Goal: Transaction & Acquisition: Purchase product/service

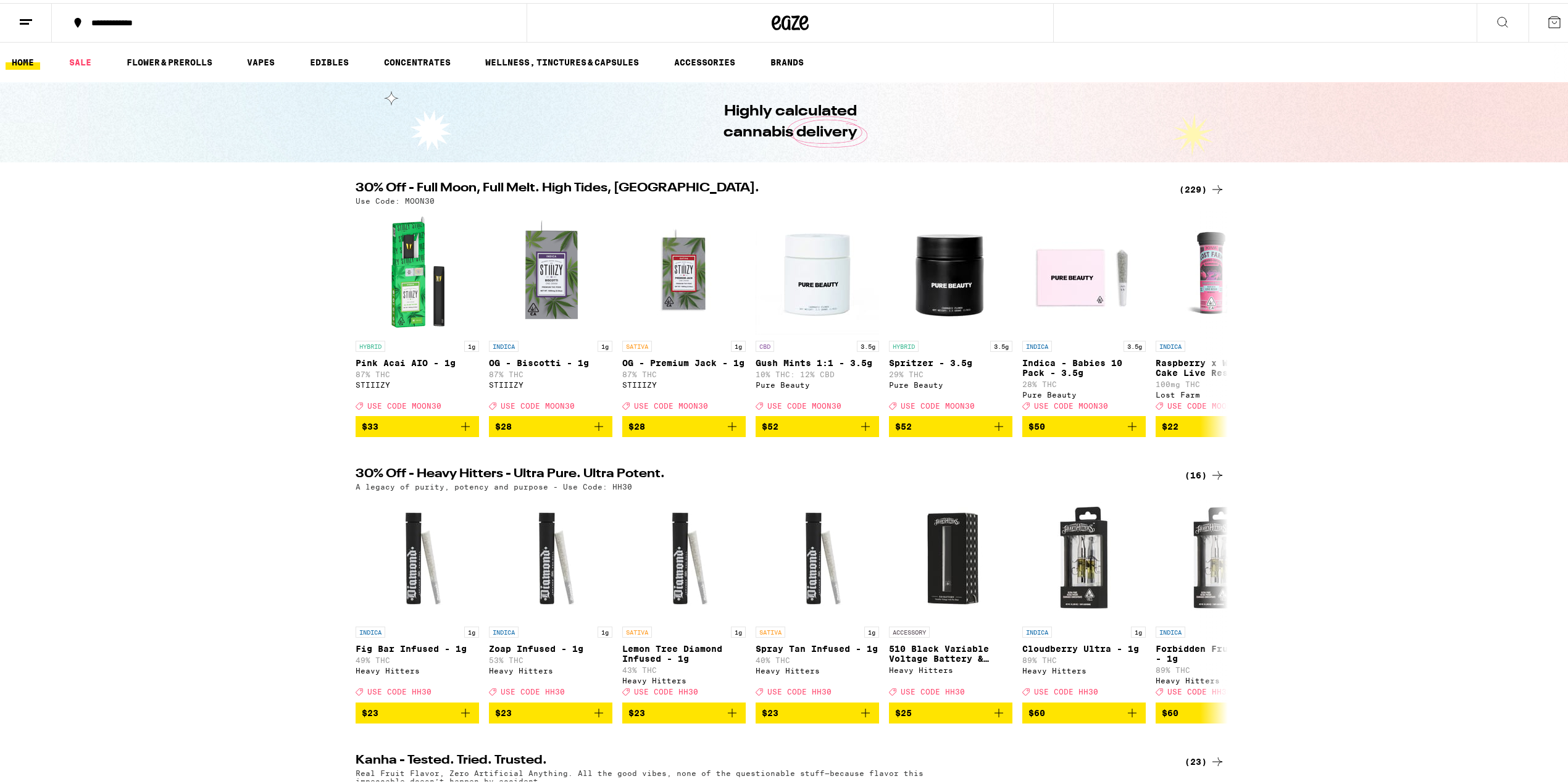
click at [1192, 188] on div "(229)" at bounding box center [1202, 186] width 46 height 15
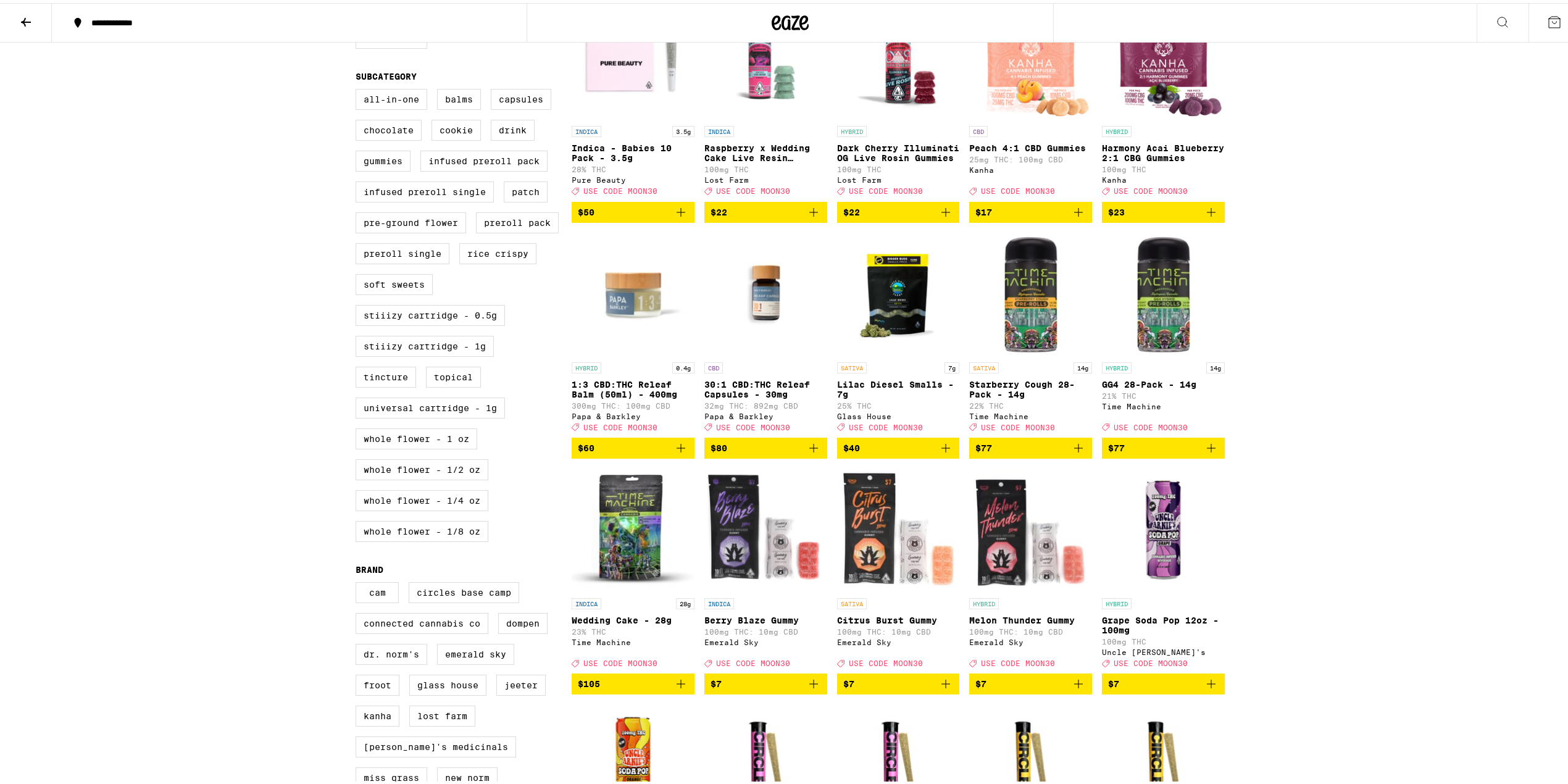
scroll to position [823, 0]
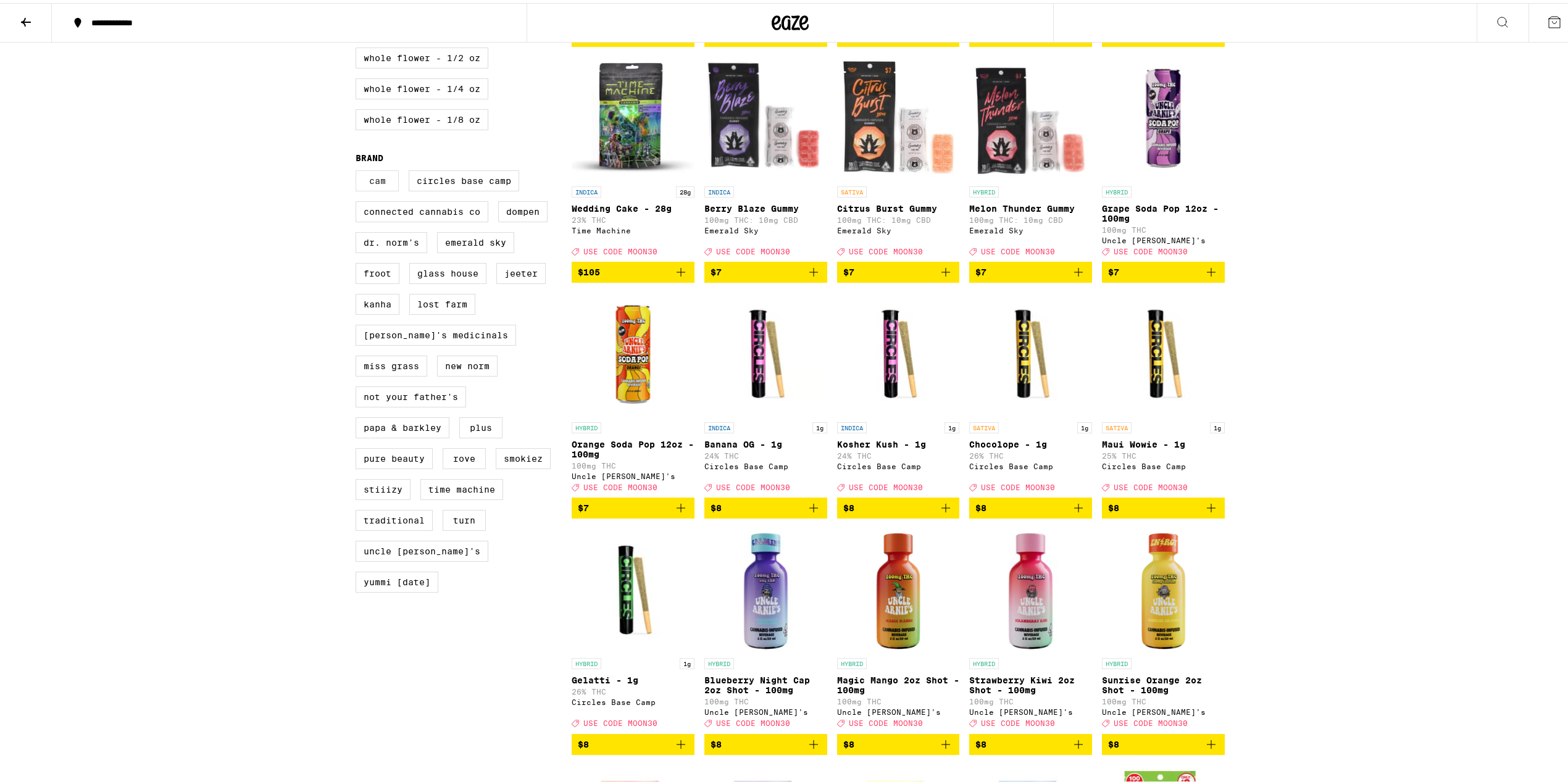
click at [365, 188] on label "CAM" at bounding box center [377, 178] width 43 height 21
click at [359, 170] on input "CAM" at bounding box center [358, 169] width 1 height 1
checkbox input "true"
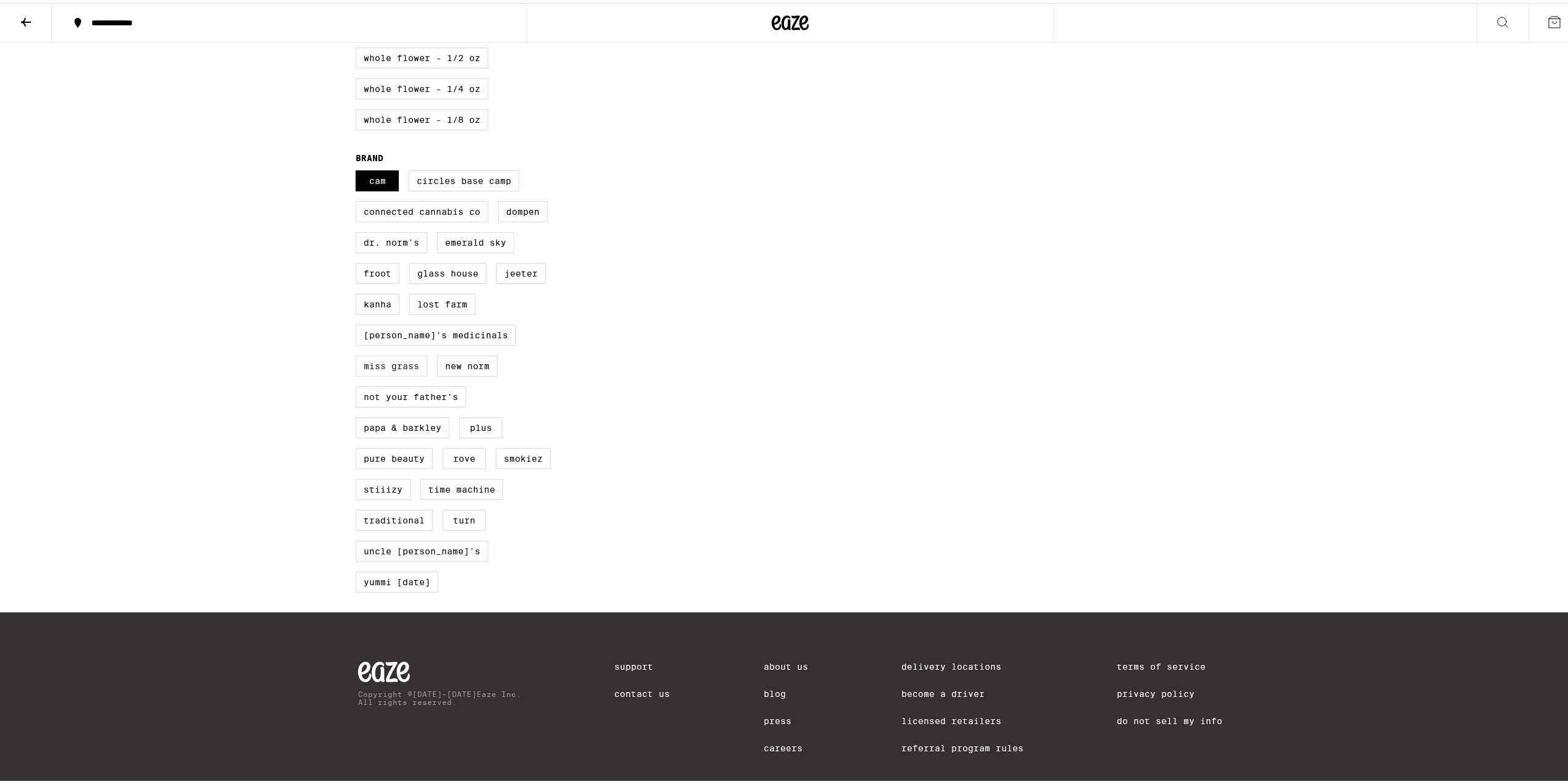
click at [428, 370] on label "Miss Grass" at bounding box center [391, 363] width 72 height 21
click at [359, 170] on input "Miss Grass" at bounding box center [358, 169] width 1 height 1
checkbox input "true"
click at [378, 464] on label "Pure Beauty" at bounding box center [394, 456] width 77 height 21
click at [359, 170] on input "Pure Beauty" at bounding box center [358, 169] width 1 height 1
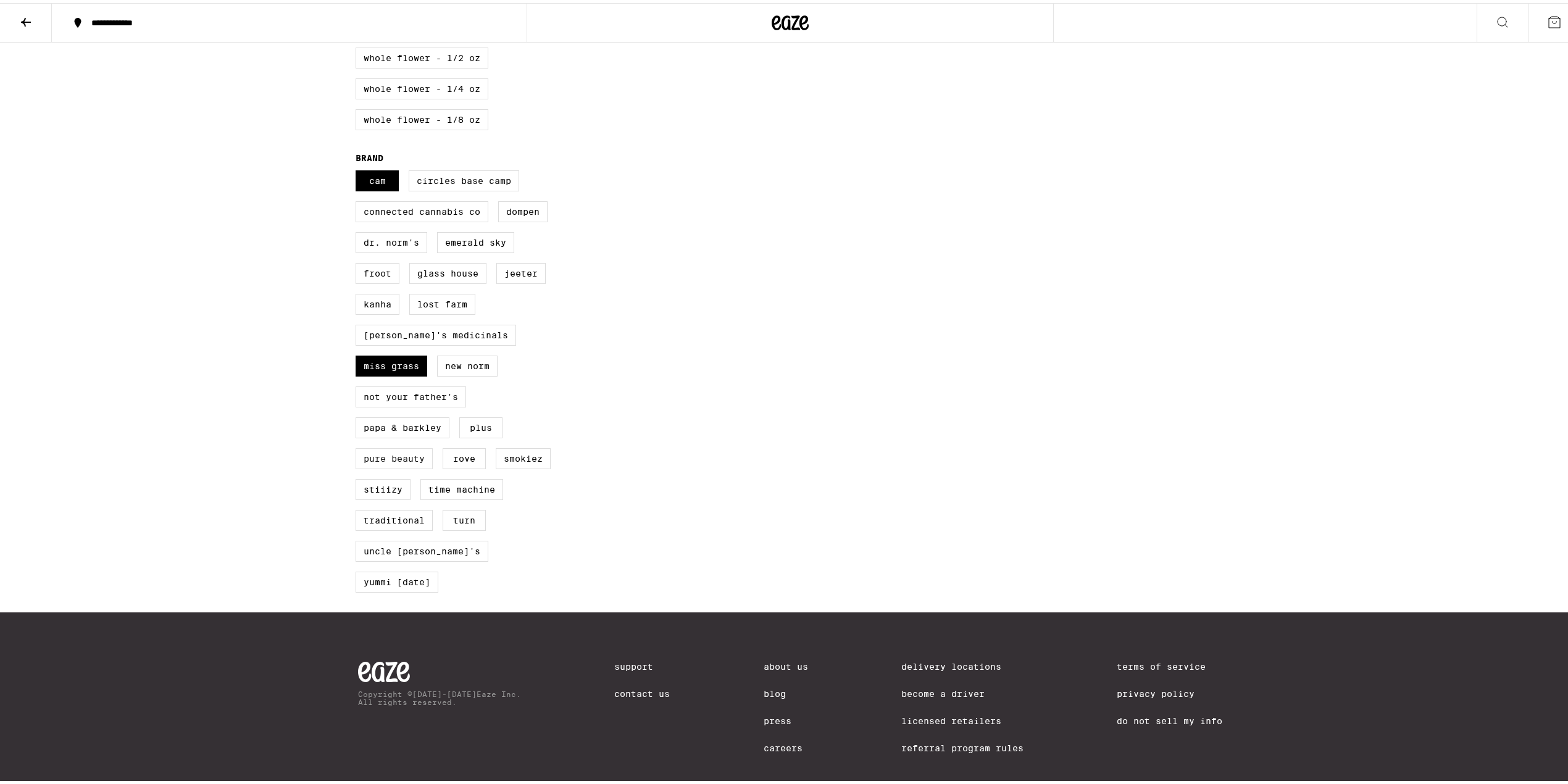
checkbox input "true"
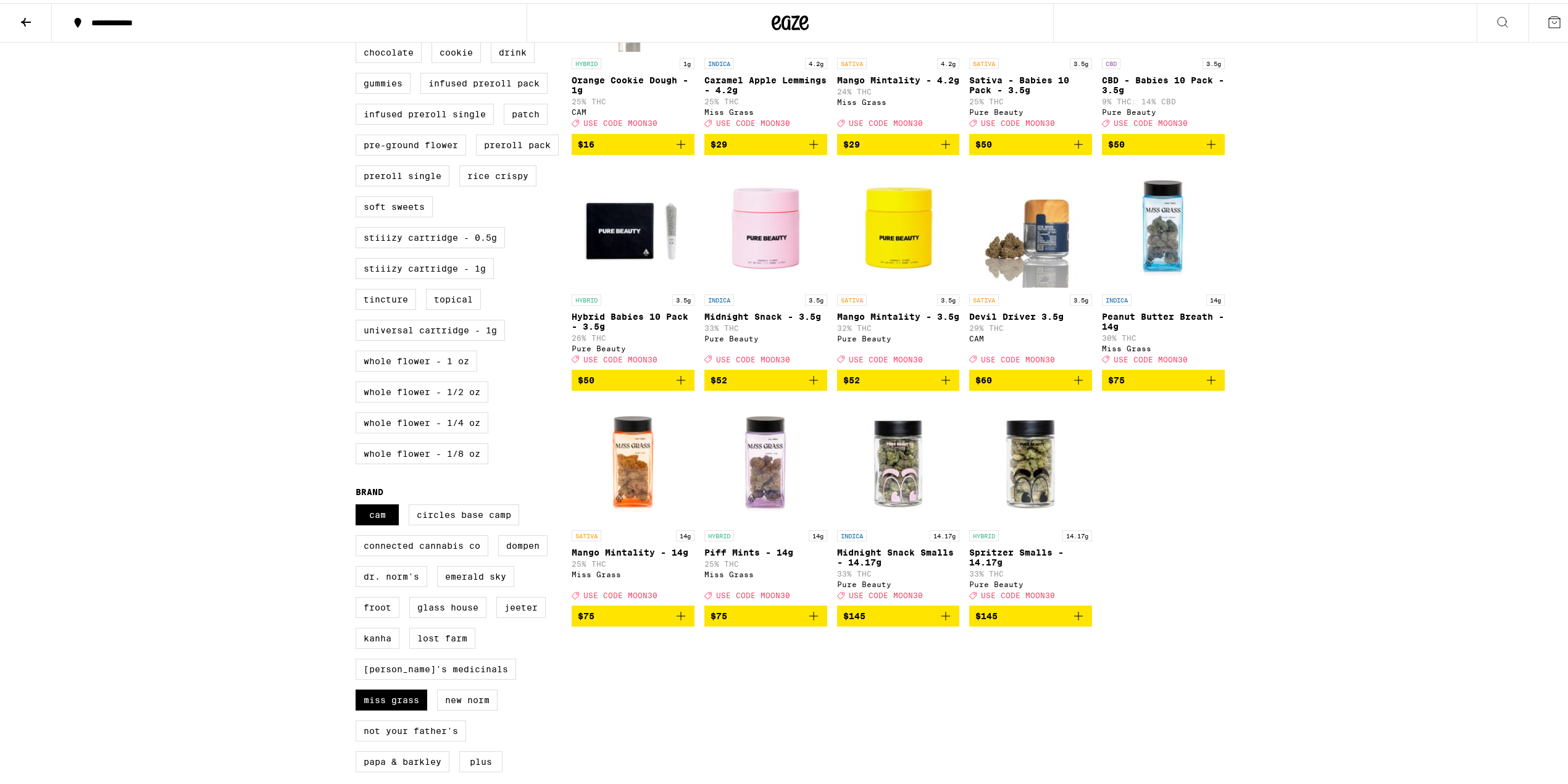
scroll to position [492, 0]
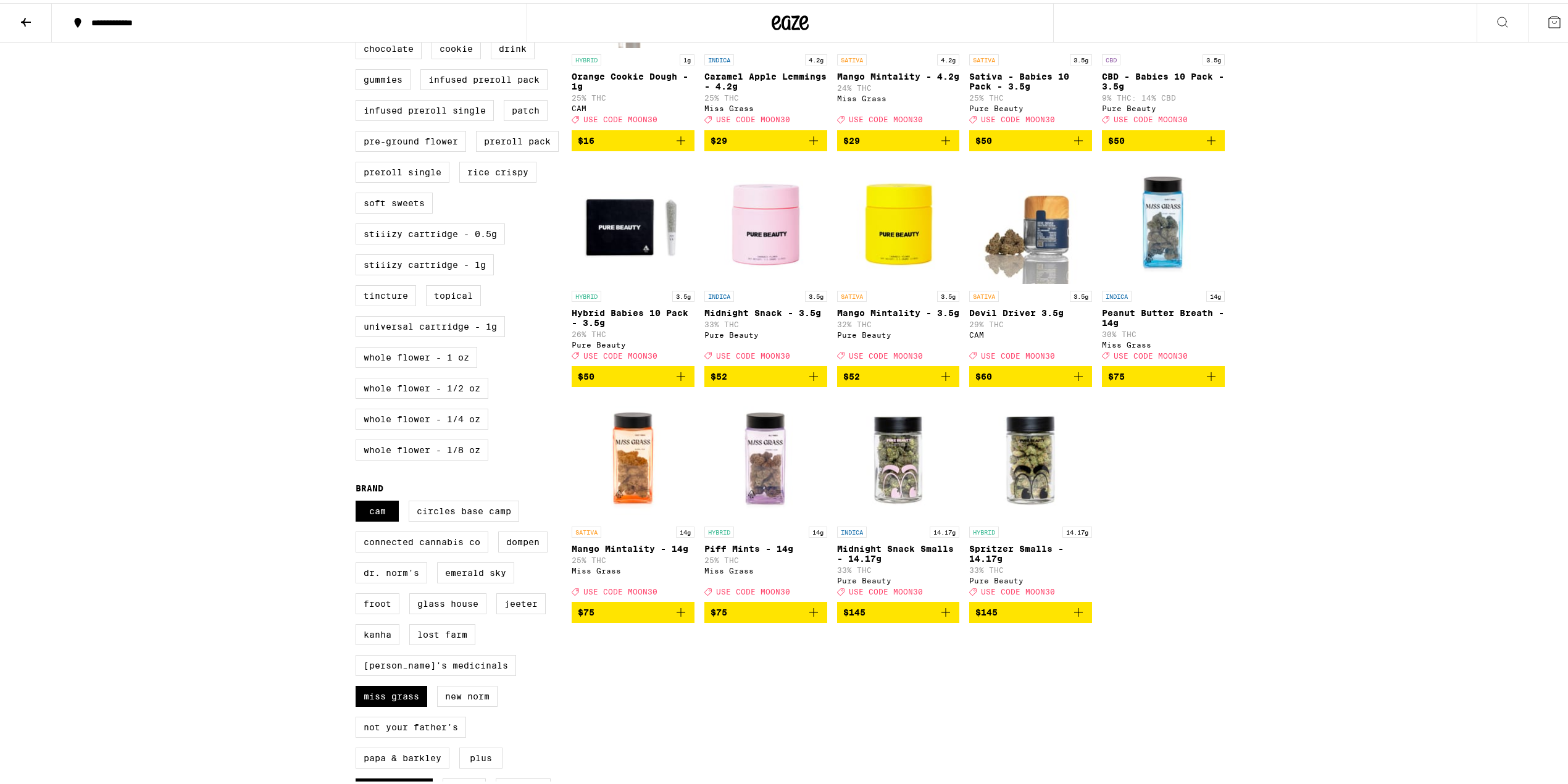
click at [1207, 378] on icon "Add to bag" at bounding box center [1211, 374] width 9 height 9
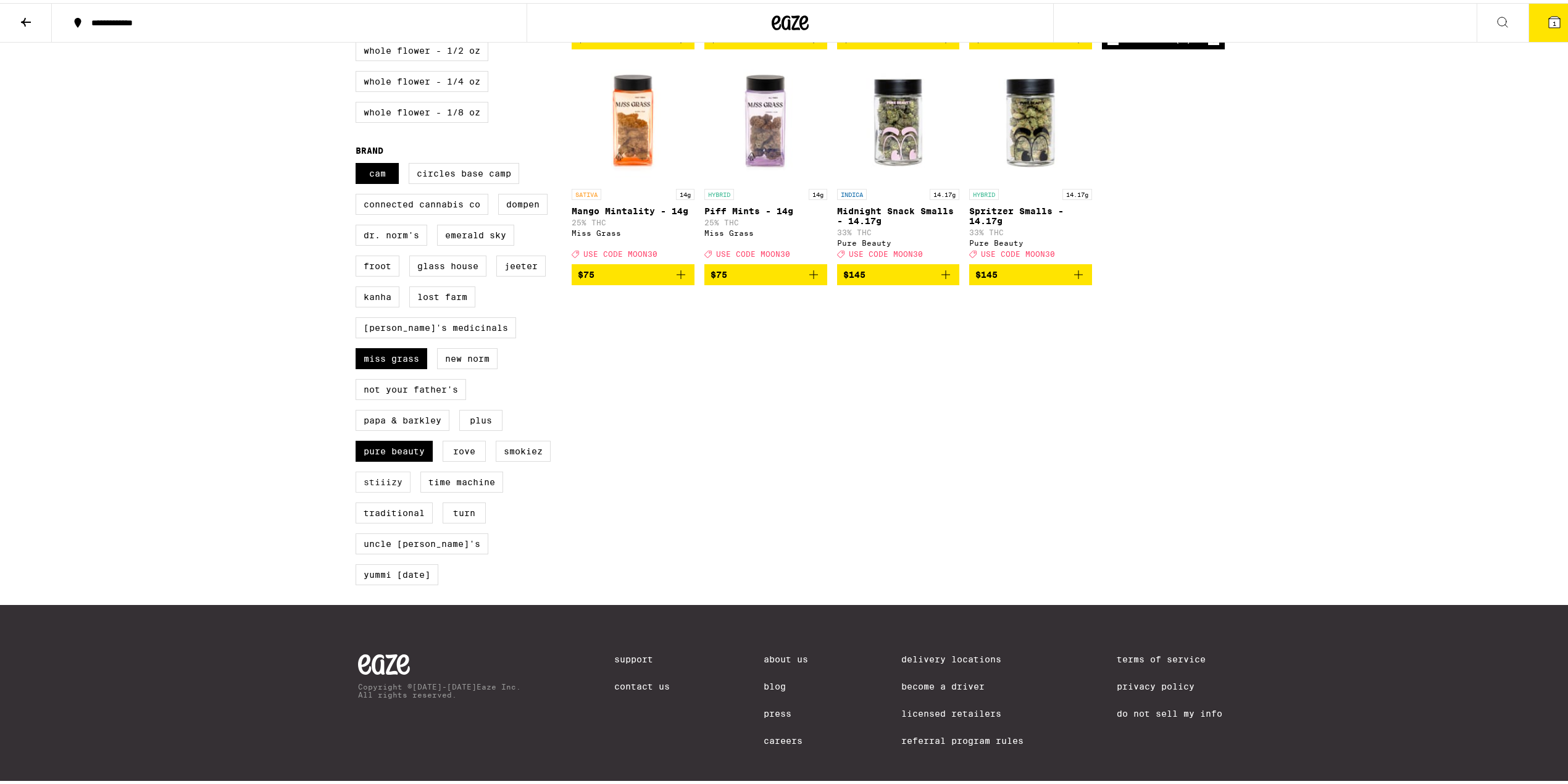
click at [380, 482] on label "STIIIZY" at bounding box center [383, 479] width 55 height 21
click at [359, 163] on input "STIIIZY" at bounding box center [358, 162] width 1 height 1
checkbox input "true"
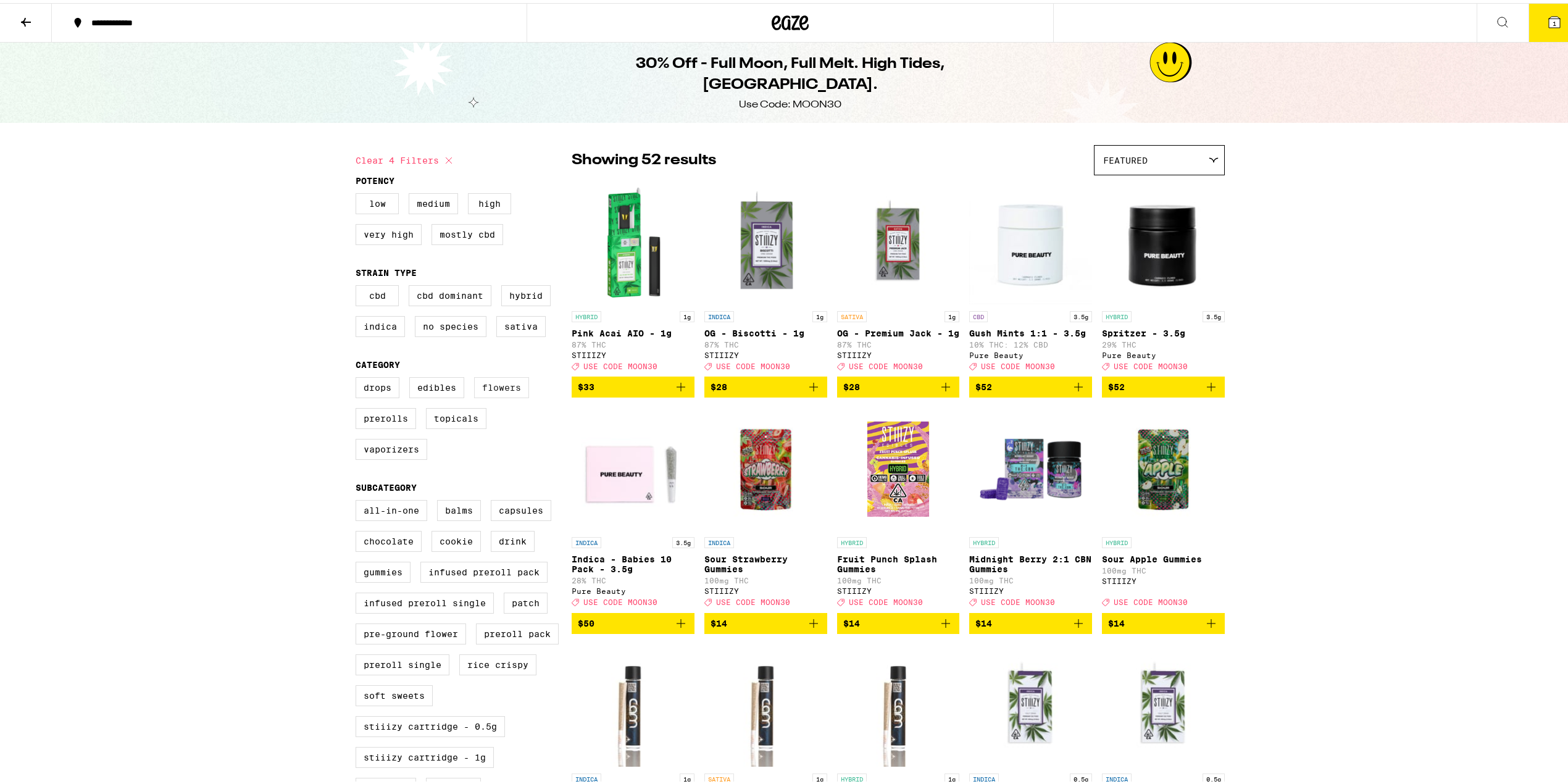
click at [486, 394] on label "Flowers" at bounding box center [501, 384] width 55 height 21
click at [359, 376] on input "Flowers" at bounding box center [358, 376] width 1 height 1
checkbox input "true"
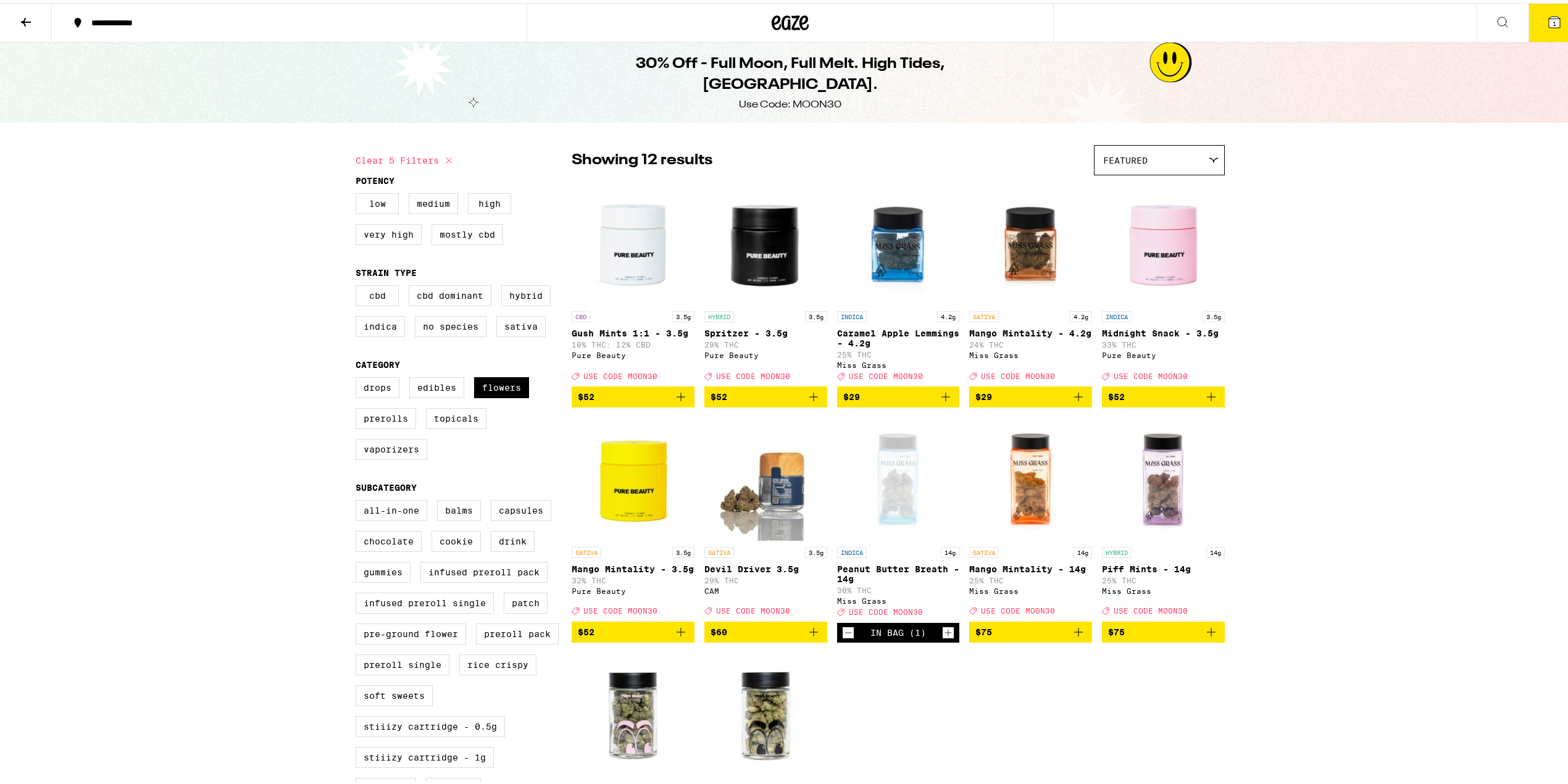
scroll to position [411, 0]
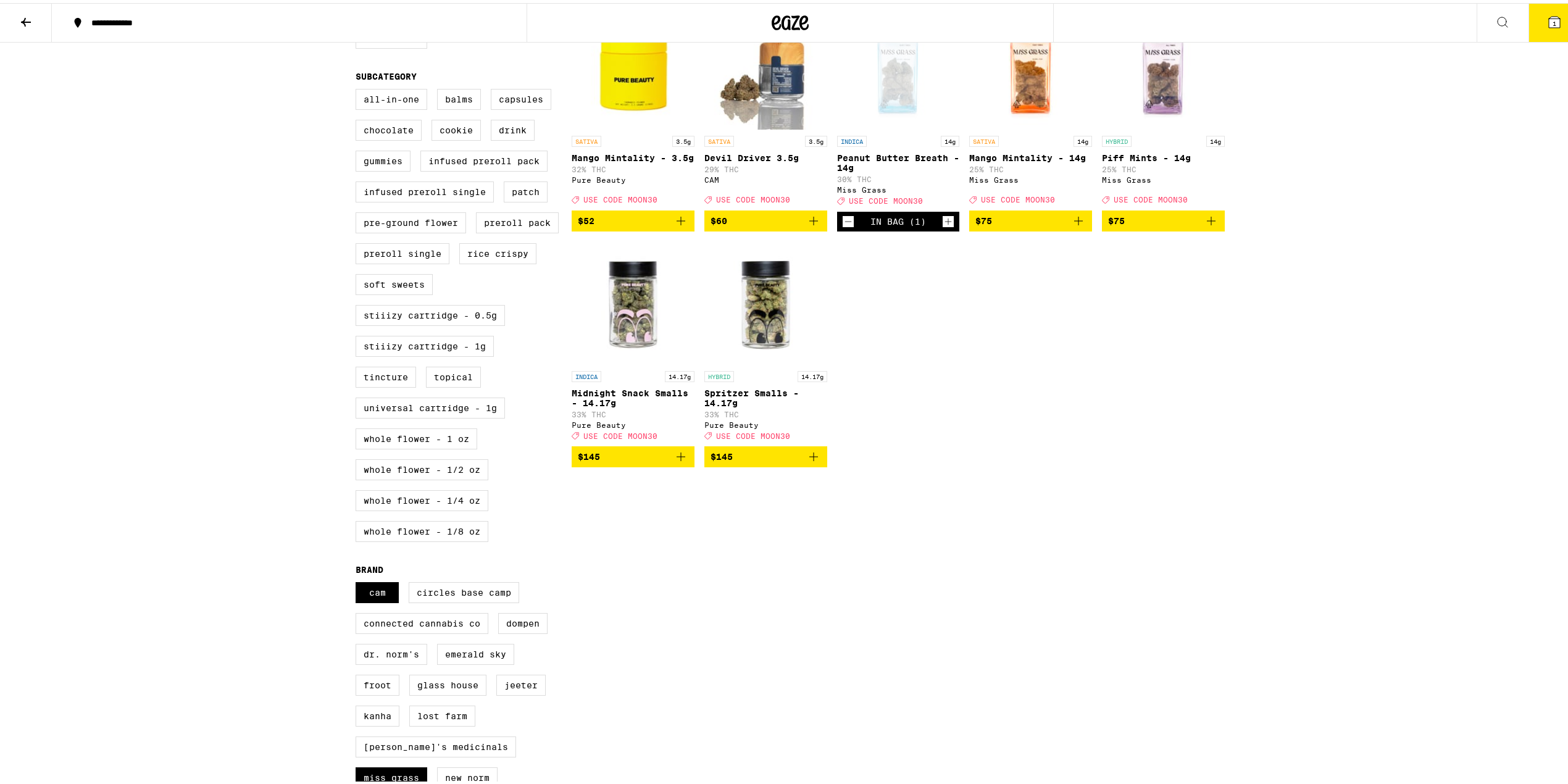
click at [346, 618] on div "Clear 5 filters Potency Low Medium High Very High Mostly CBD Strain Type CBD CB…" at bounding box center [790, 371] width 889 height 1300
click at [389, 600] on label "CAM" at bounding box center [377, 589] width 43 height 21
click at [359, 582] on input "CAM" at bounding box center [358, 581] width 1 height 1
checkbox input "false"
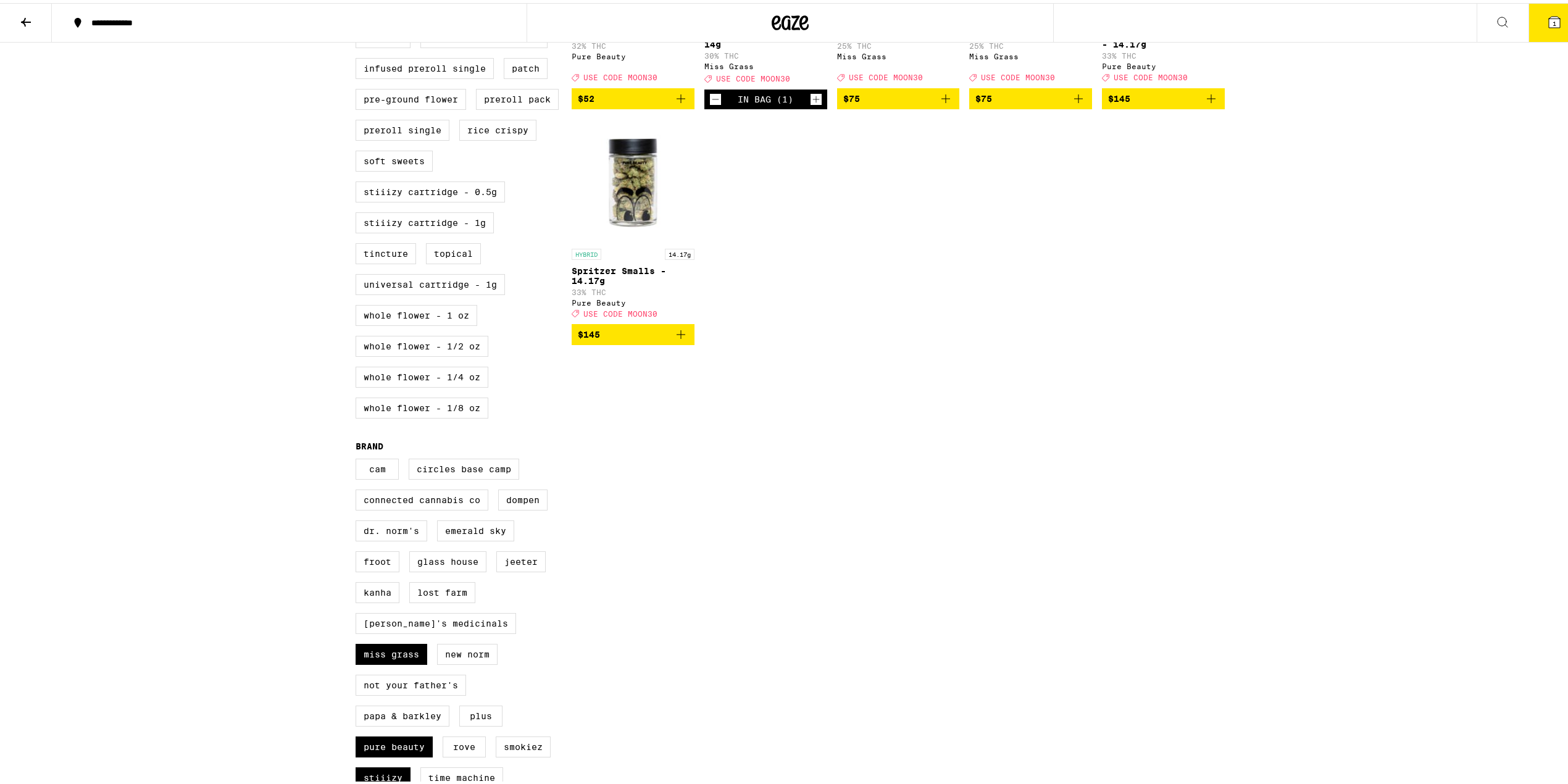
scroll to position [823, 0]
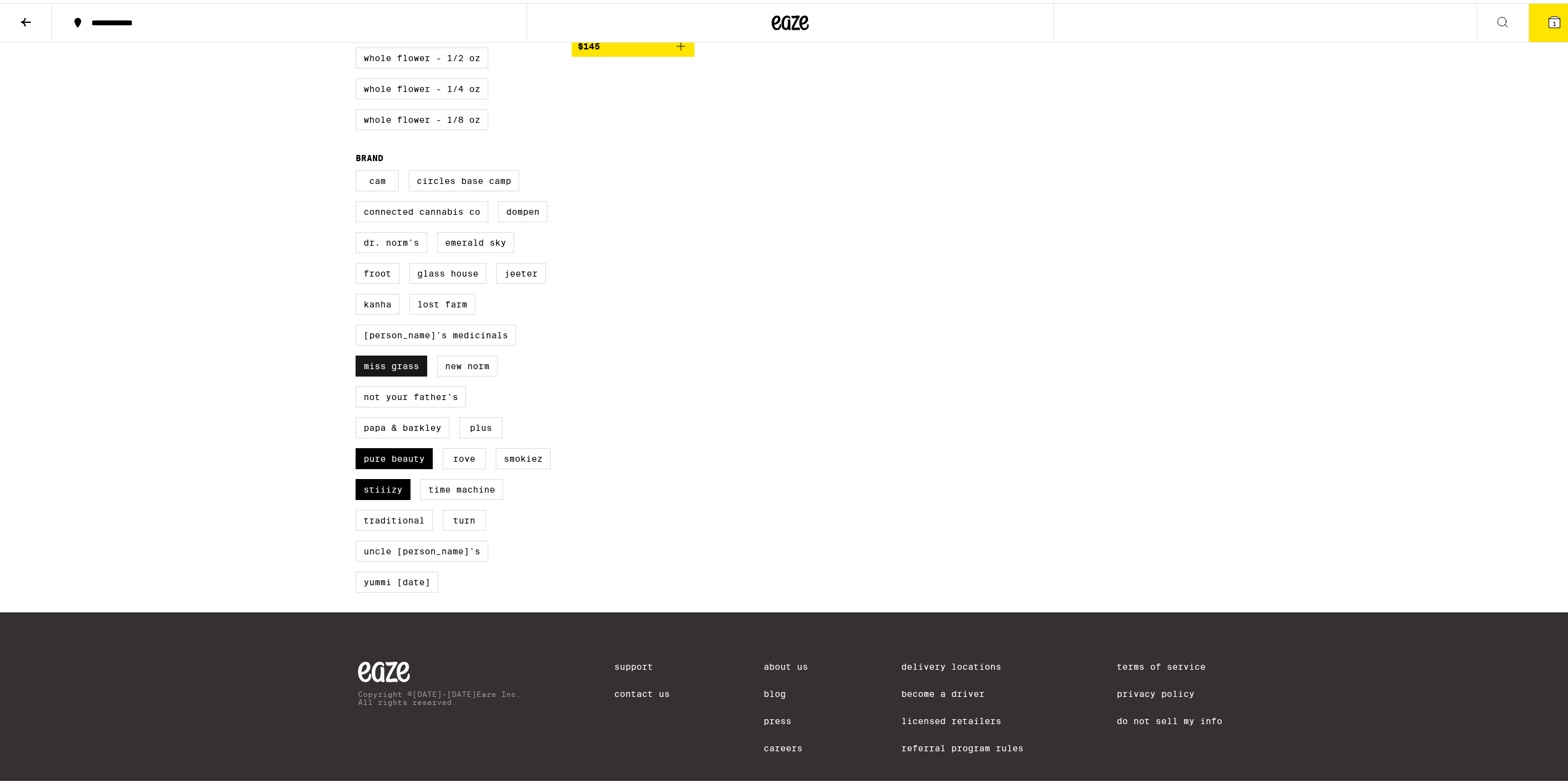
click at [428, 364] on label "Miss Grass" at bounding box center [391, 363] width 72 height 21
click at [359, 170] on input "Miss Grass" at bounding box center [358, 169] width 1 height 1
checkbox input "false"
click at [382, 466] on label "Pure Beauty" at bounding box center [394, 456] width 77 height 21
click at [359, 170] on input "Pure Beauty" at bounding box center [358, 169] width 1 height 1
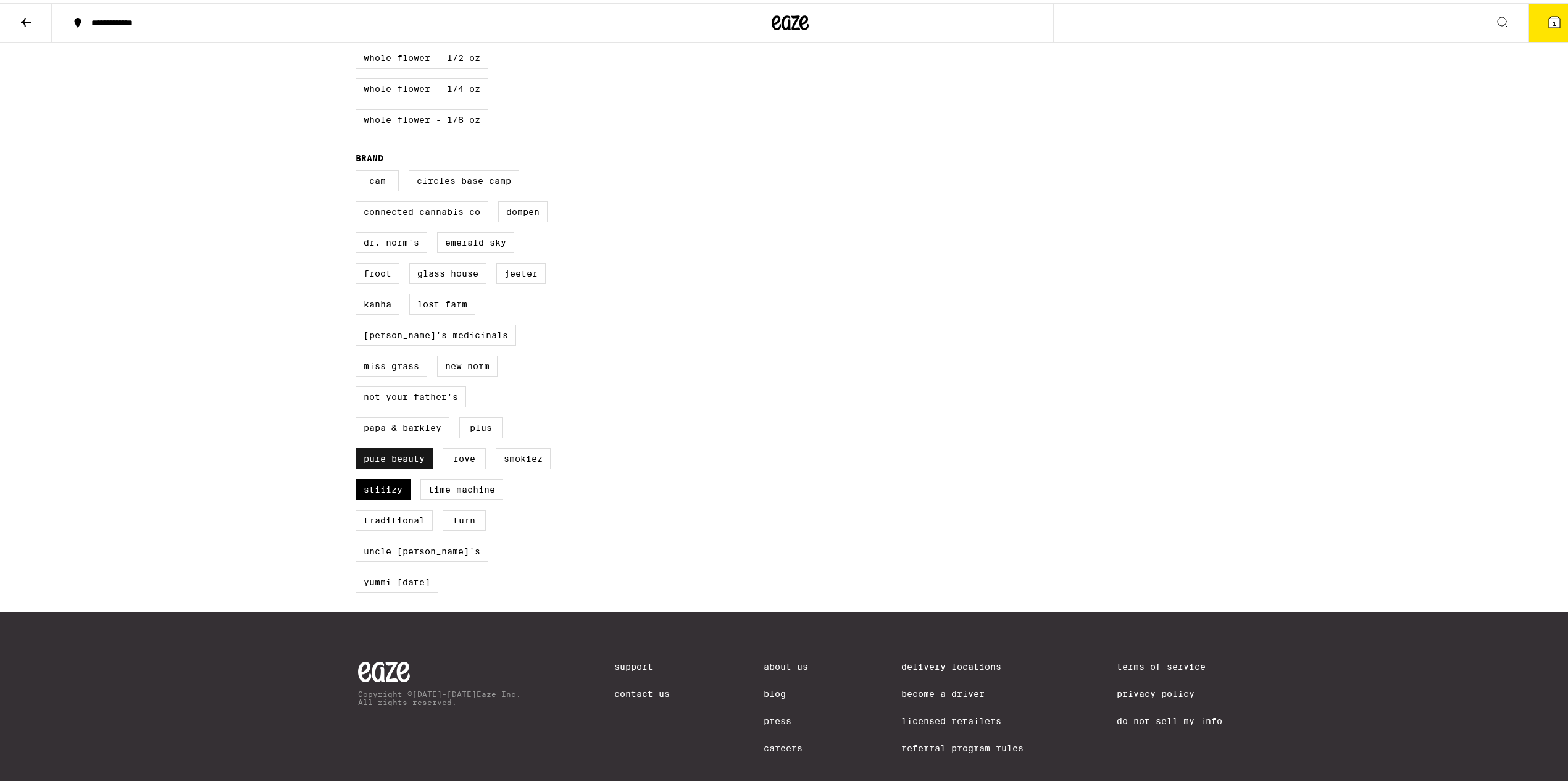
checkbox input "false"
click at [368, 514] on div "CAM Circles Base Camp Connected Cannabis Co Dompen Dr. [PERSON_NAME]'s Emerald …" at bounding box center [464, 383] width 216 height 432
click at [378, 495] on label "STIIIZY" at bounding box center [383, 486] width 55 height 21
click at [359, 170] on input "STIIIZY" at bounding box center [358, 169] width 1 height 1
checkbox input "false"
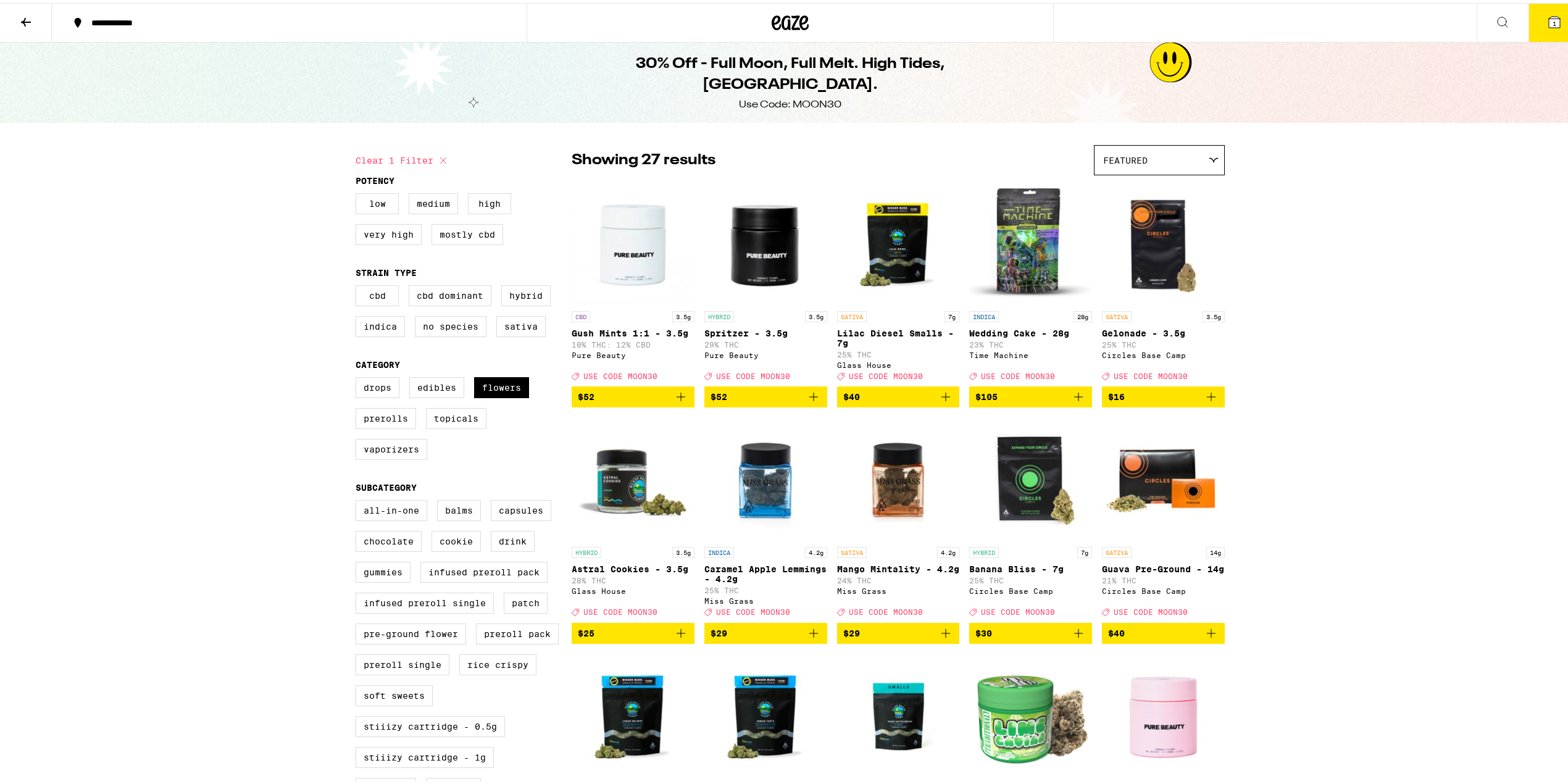
click at [486, 189] on fieldset "Potency Low Medium High Very High Mostly CBD" at bounding box center [464, 212] width 216 height 79
click at [482, 193] on label "High" at bounding box center [489, 200] width 43 height 21
click at [359, 193] on input "High" at bounding box center [358, 192] width 1 height 1
checkbox input "true"
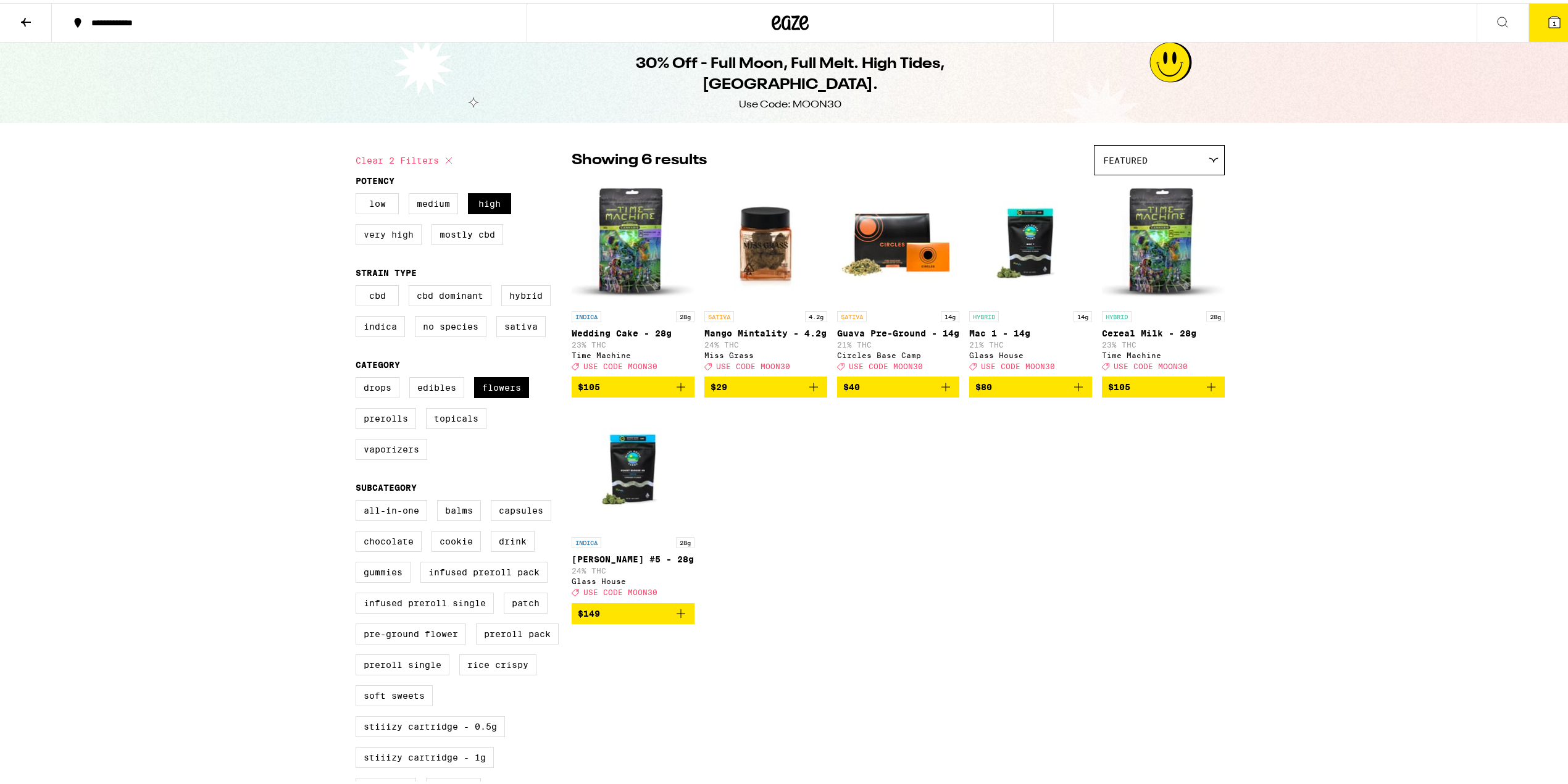
click at [389, 225] on label "Very High" at bounding box center [389, 232] width 66 height 21
click at [359, 193] on input "Very High" at bounding box center [358, 192] width 1 height 1
checkbox input "true"
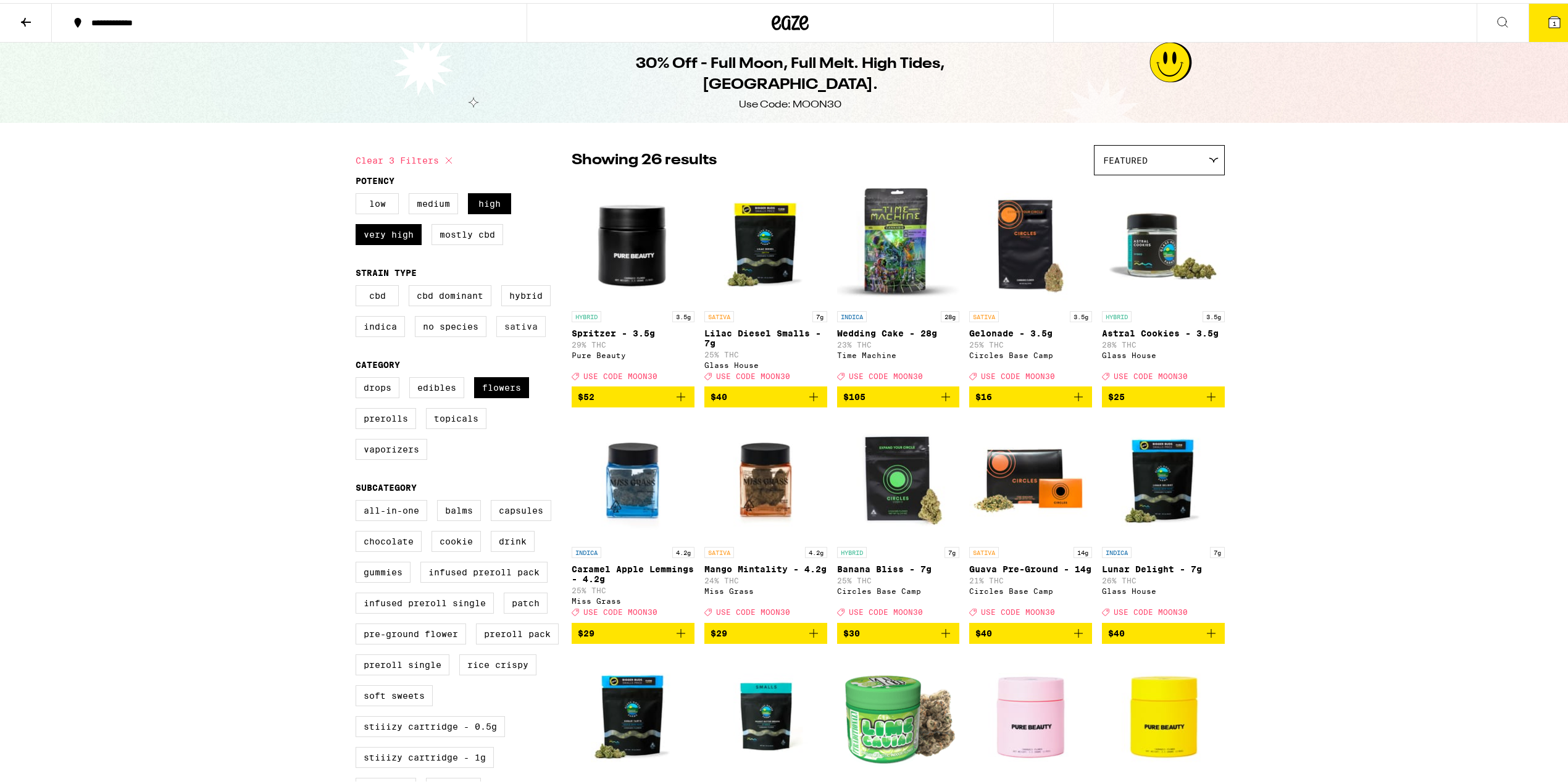
click at [512, 324] on label "Sativa" at bounding box center [521, 323] width 49 height 21
click at [359, 285] on input "Sativa" at bounding box center [358, 284] width 1 height 1
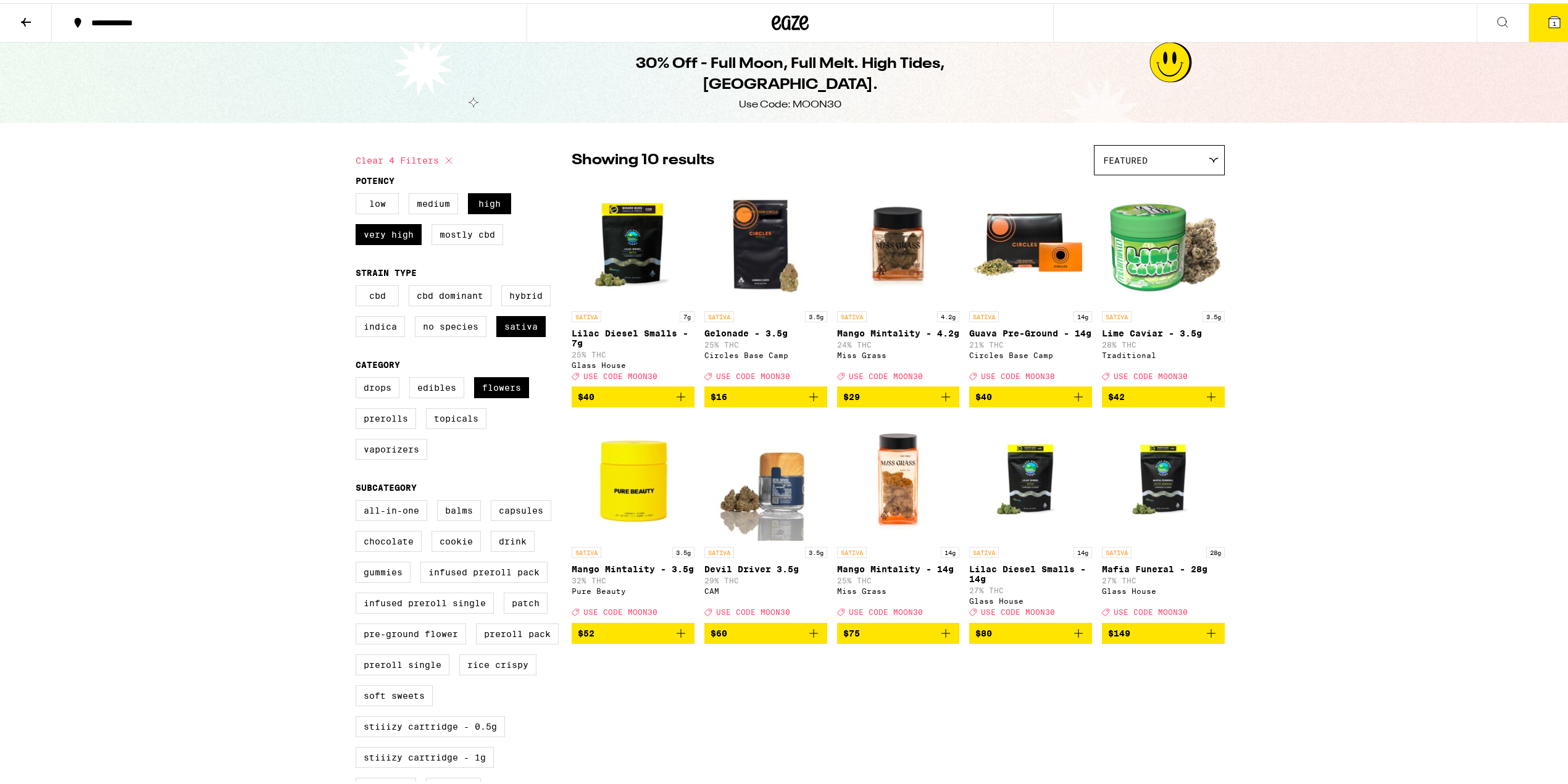
click at [684, 400] on button "$40" at bounding box center [633, 393] width 123 height 21
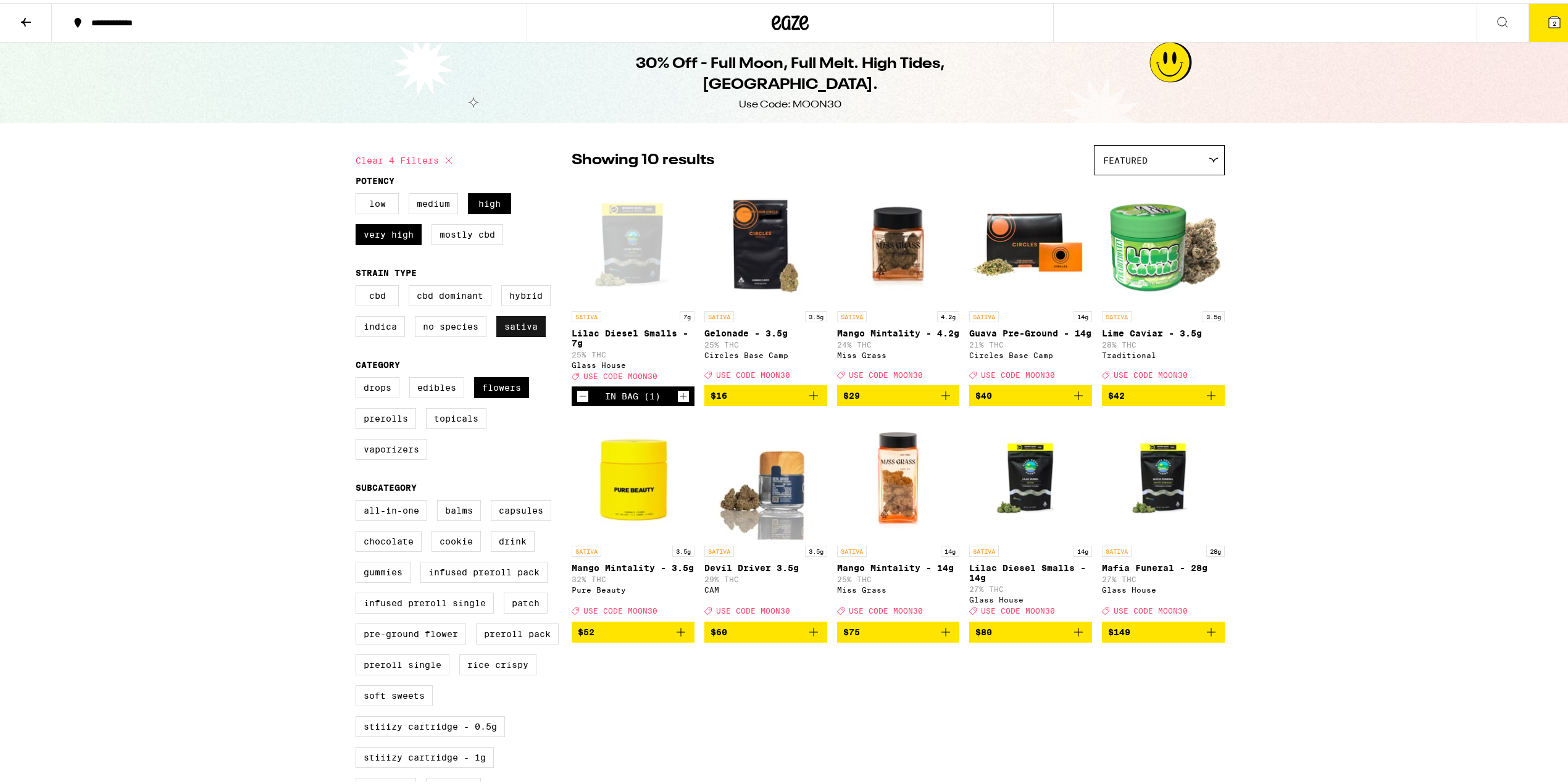
click at [507, 329] on label "Sativa" at bounding box center [521, 323] width 49 height 21
click at [359, 285] on input "Sativa" at bounding box center [358, 284] width 1 height 1
checkbox input "false"
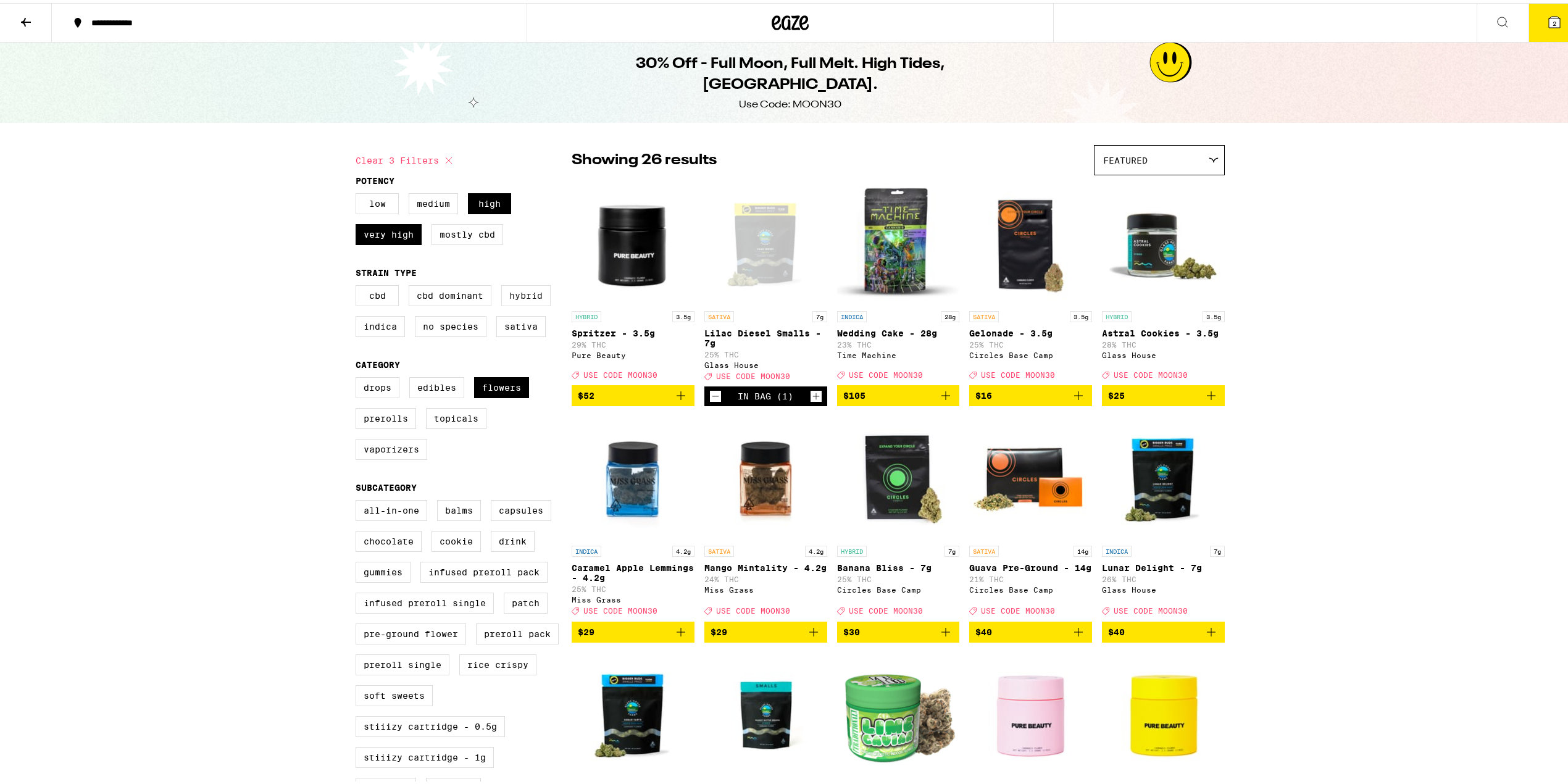
click at [527, 295] on label "Hybrid" at bounding box center [526, 292] width 49 height 21
click at [359, 285] on input "Hybrid" at bounding box center [358, 284] width 1 height 1
checkbox input "true"
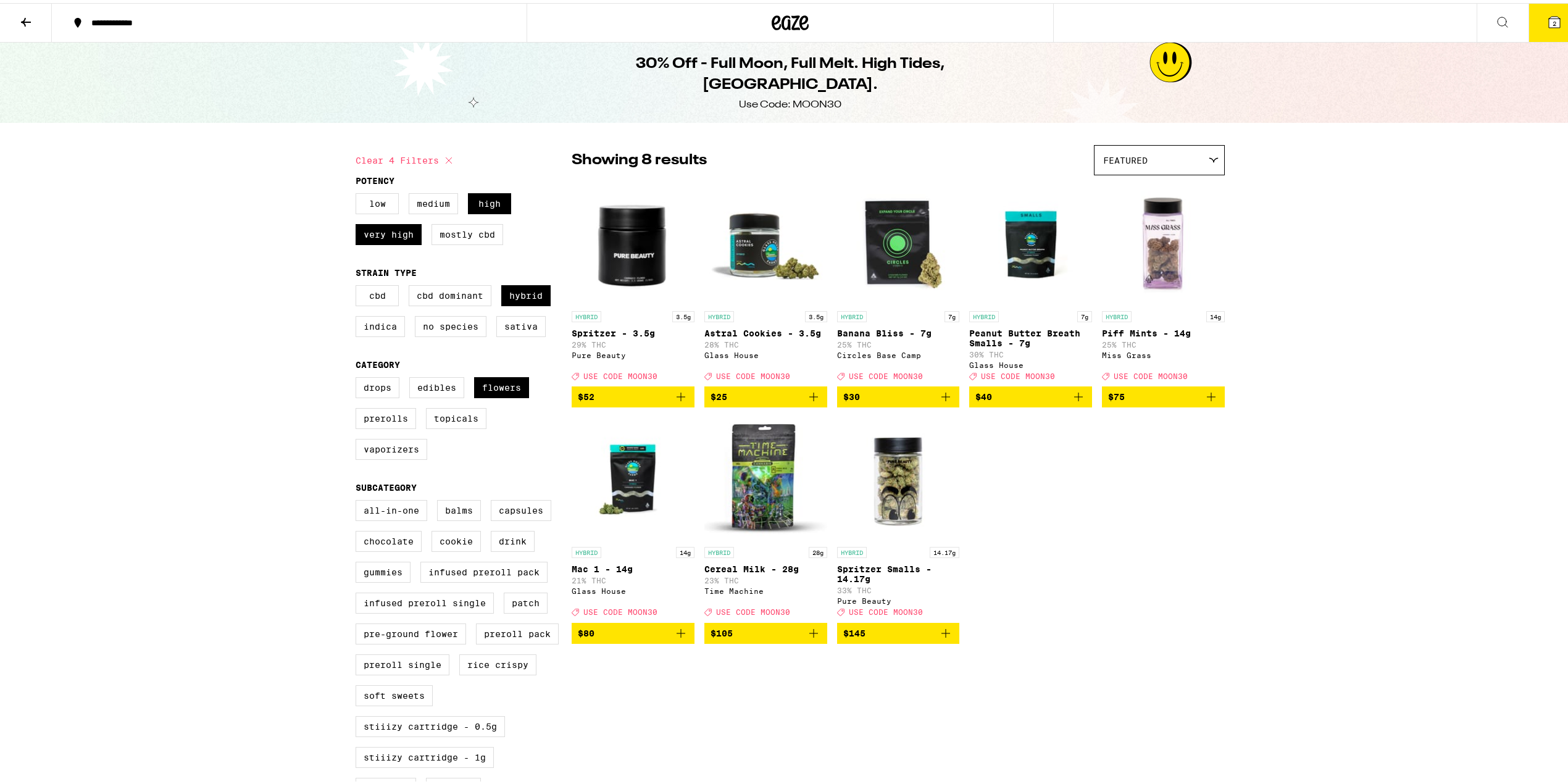
click at [677, 398] on icon "Add to bag" at bounding box center [681, 393] width 9 height 9
click at [492, 383] on label "Flowers" at bounding box center [501, 384] width 55 height 21
click at [359, 376] on input "Flowers" at bounding box center [358, 376] width 1 height 1
checkbox input "false"
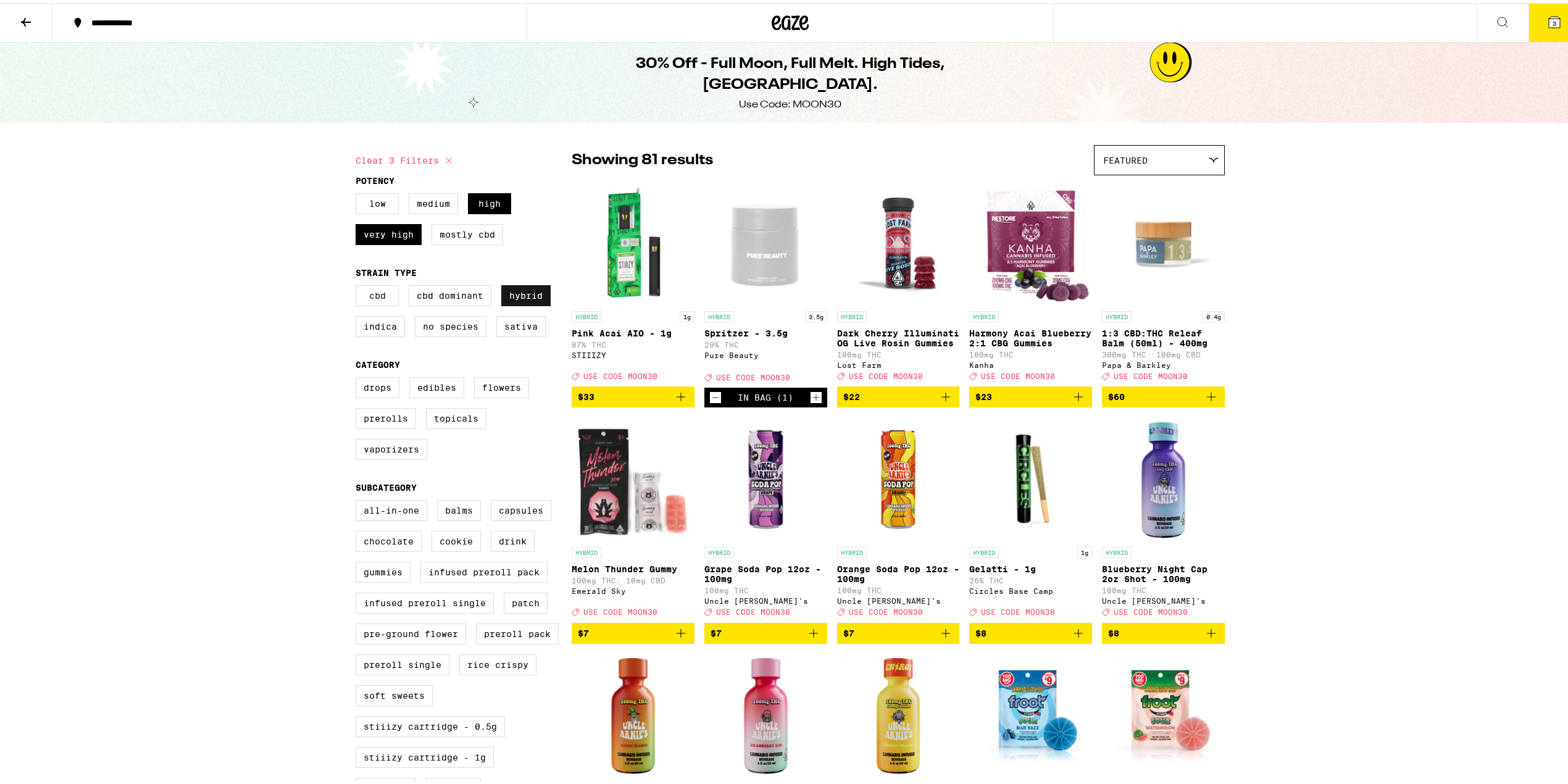
click at [519, 290] on label "Hybrid" at bounding box center [526, 292] width 49 height 21
click at [359, 285] on input "Hybrid" at bounding box center [358, 284] width 1 height 1
checkbox input "false"
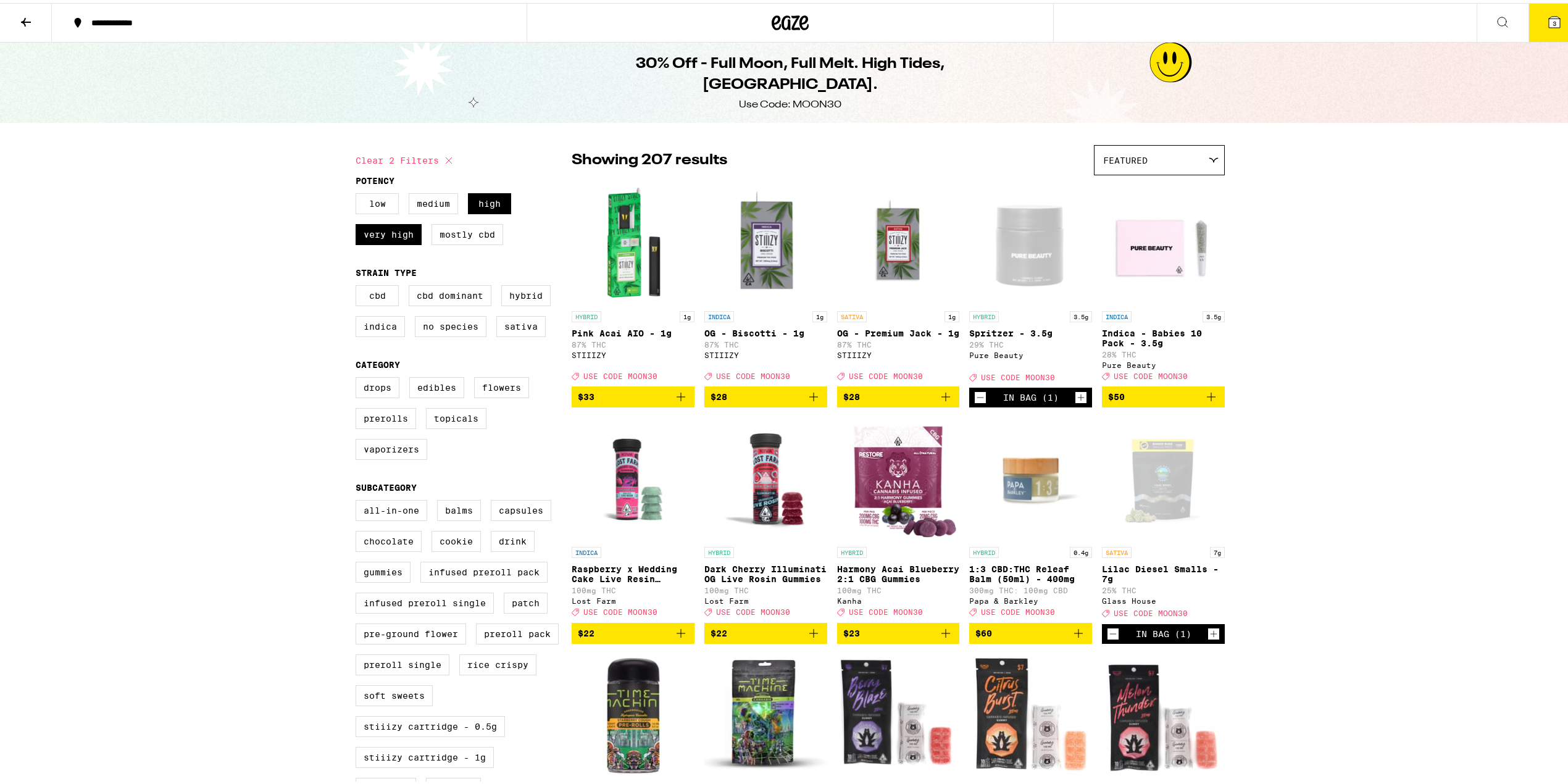
click at [378, 221] on div "Low Medium High Very High Mostly CBD" at bounding box center [464, 221] width 216 height 61
click at [393, 228] on label "Very High" at bounding box center [389, 232] width 66 height 21
click at [359, 193] on input "Very High" at bounding box center [358, 192] width 1 height 1
checkbox input "false"
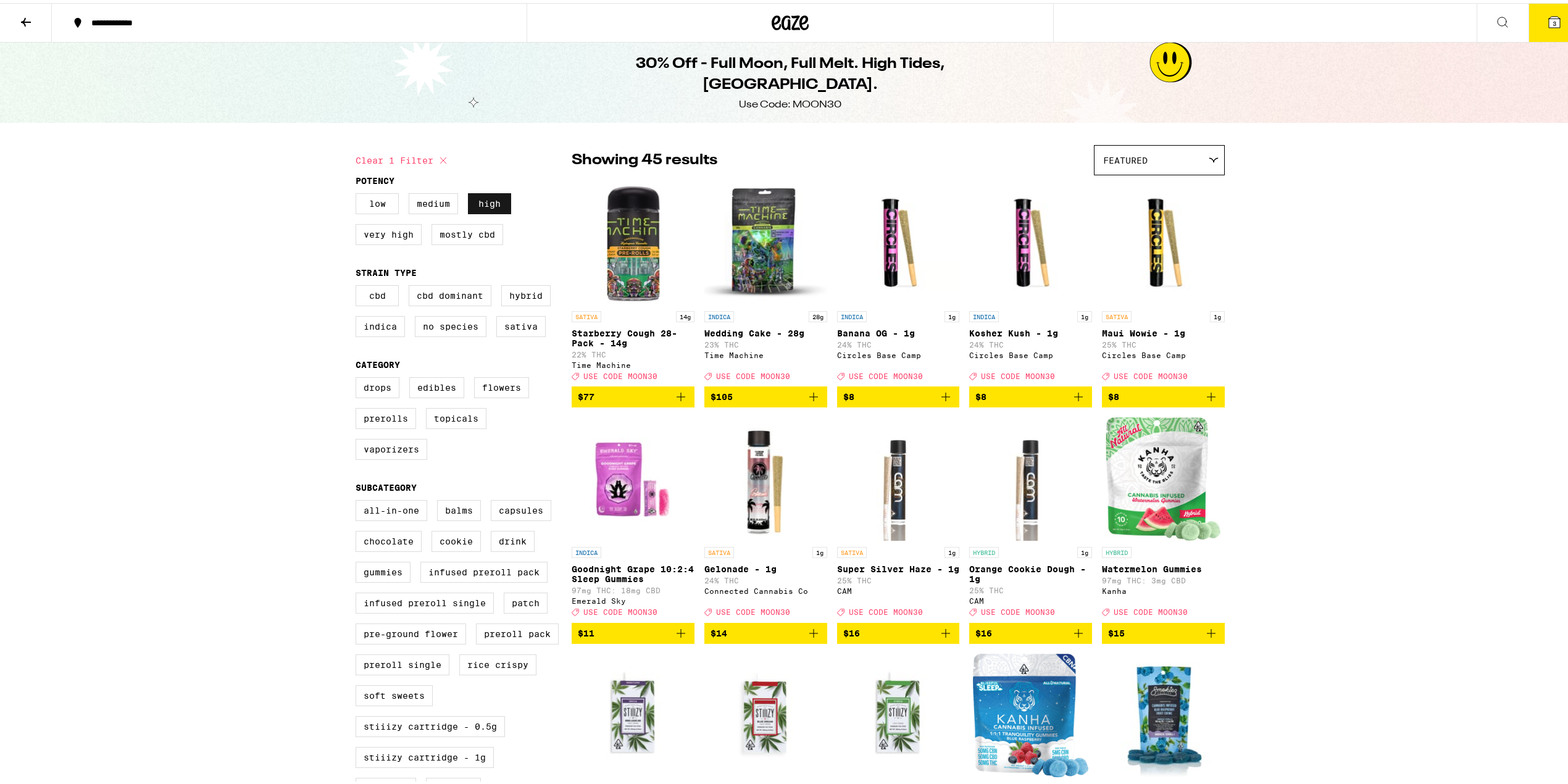
click at [472, 196] on label "High" at bounding box center [489, 200] width 43 height 21
click at [359, 193] on input "High" at bounding box center [358, 192] width 1 height 1
checkbox input "false"
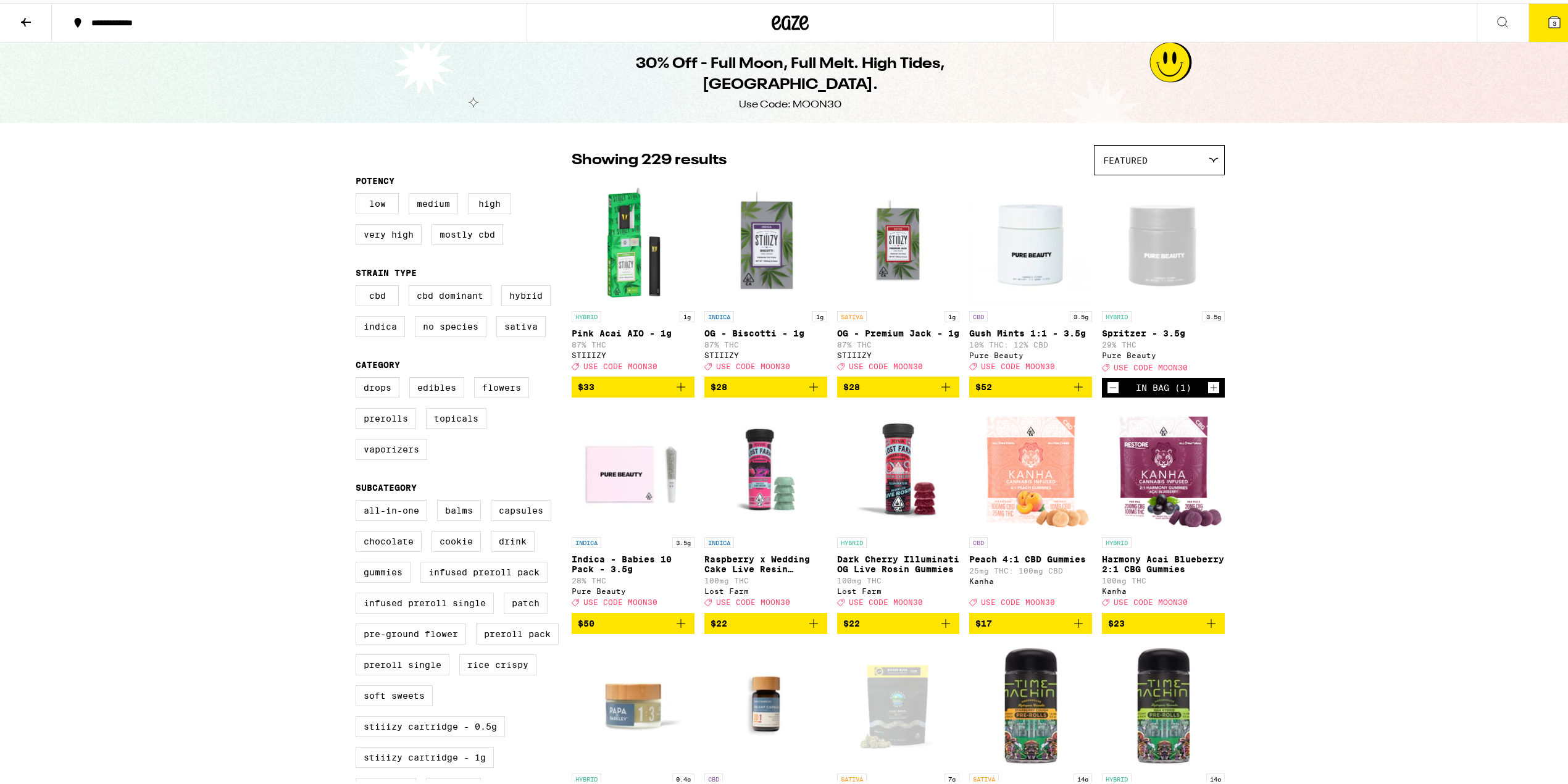
click at [36, 17] on button at bounding box center [26, 20] width 52 height 39
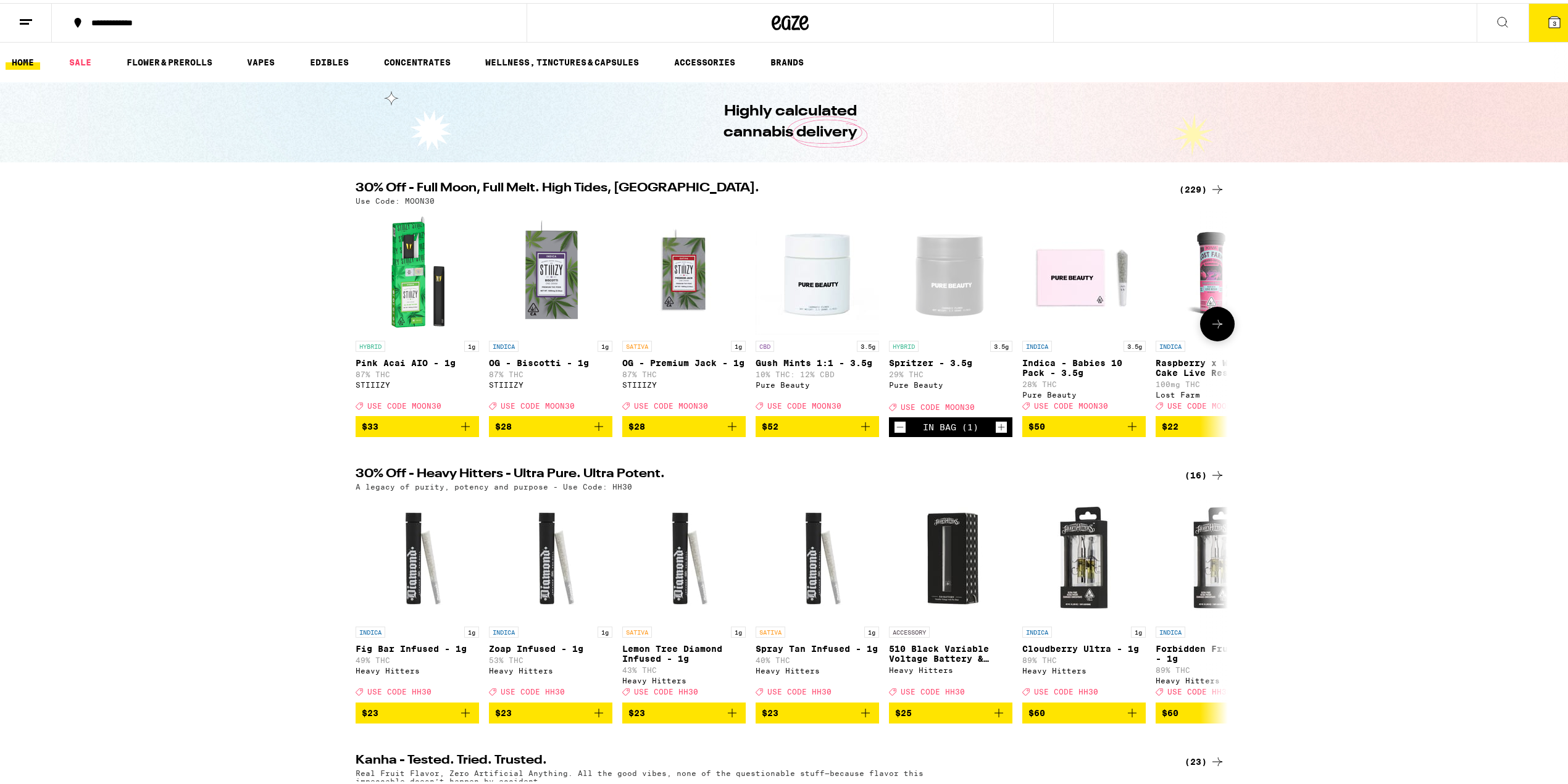
scroll to position [1235, 0]
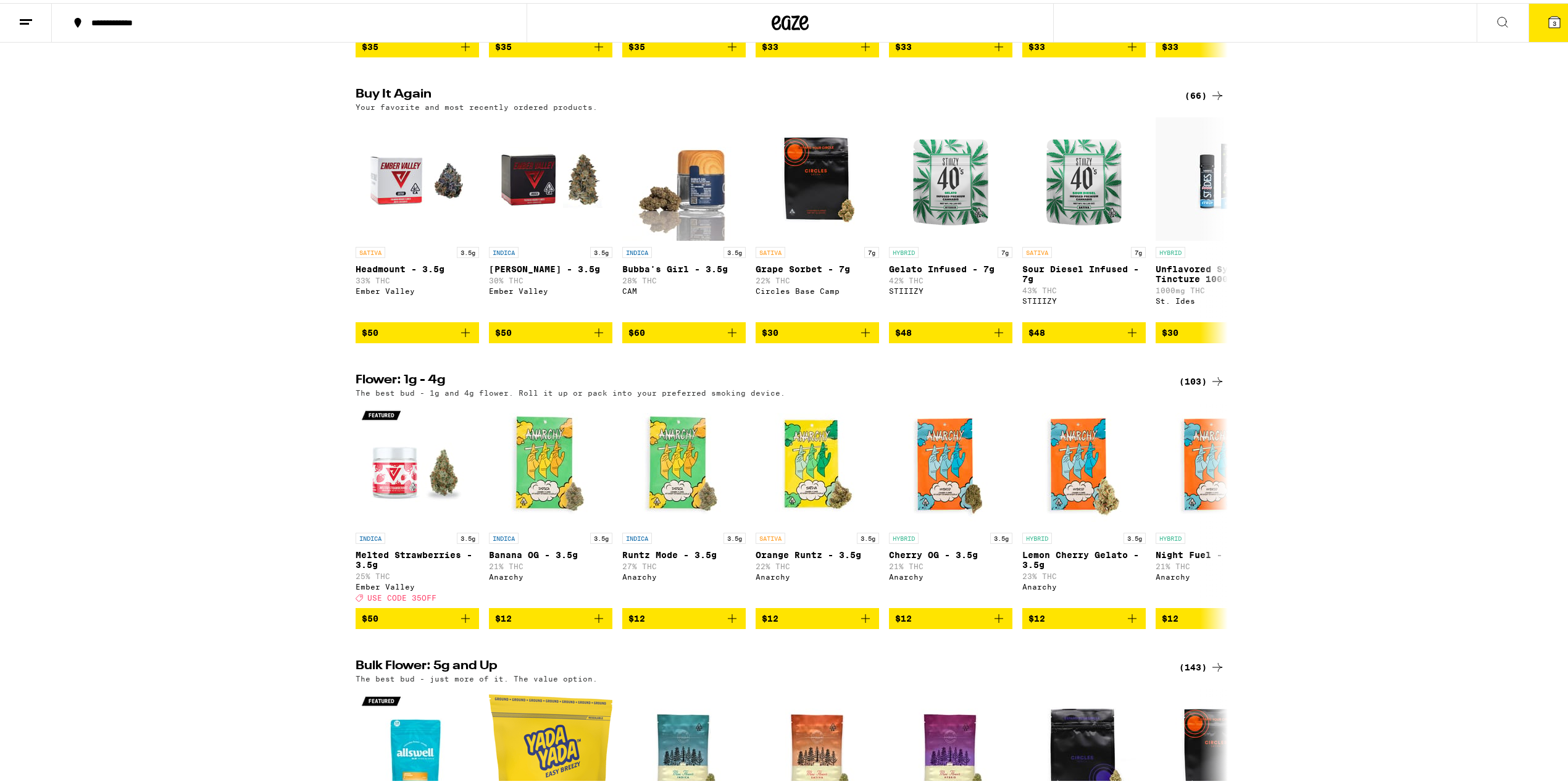
click at [1194, 386] on div "(103)" at bounding box center [1202, 378] width 46 height 15
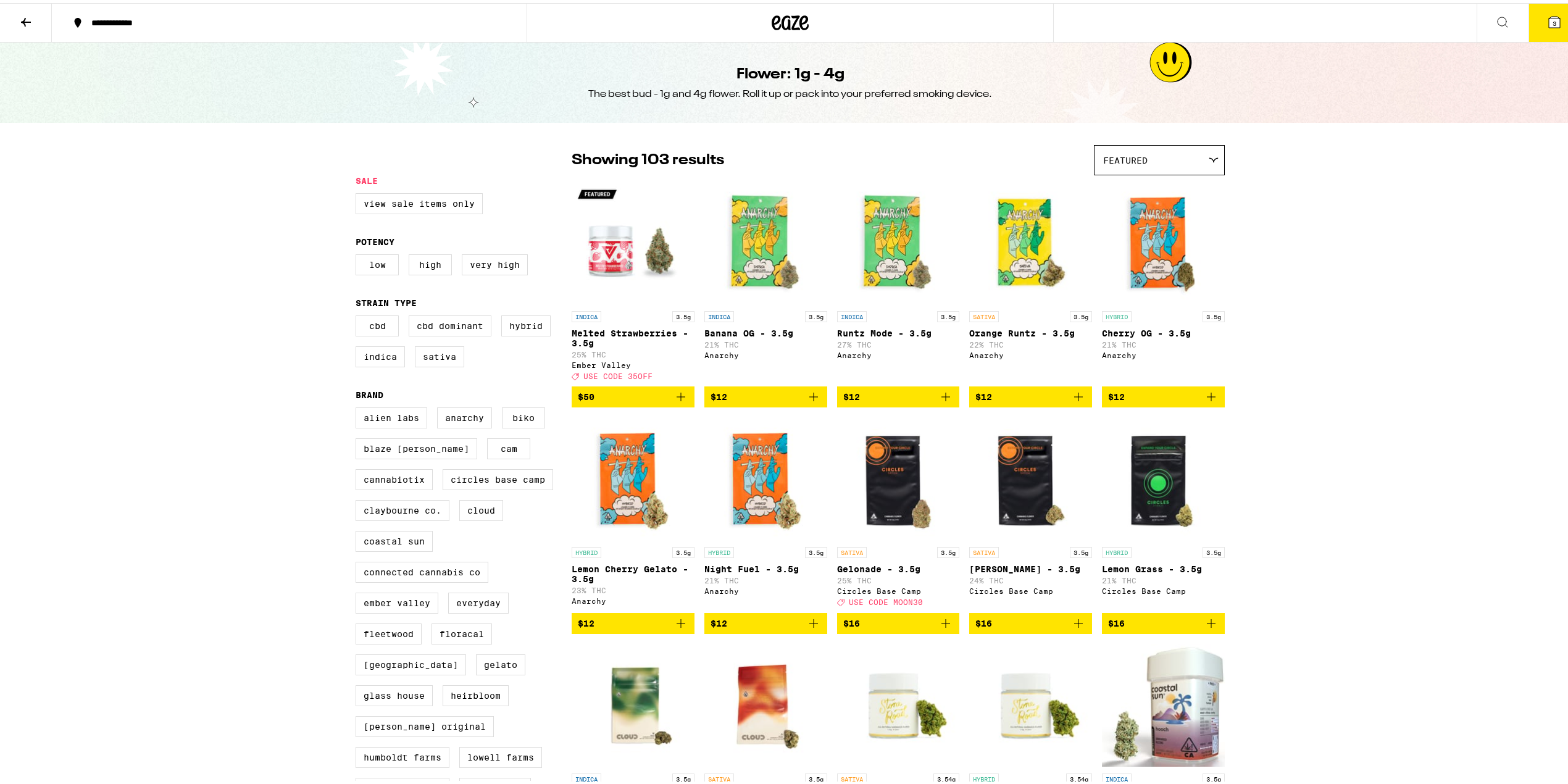
click at [25, 23] on icon at bounding box center [26, 19] width 15 height 15
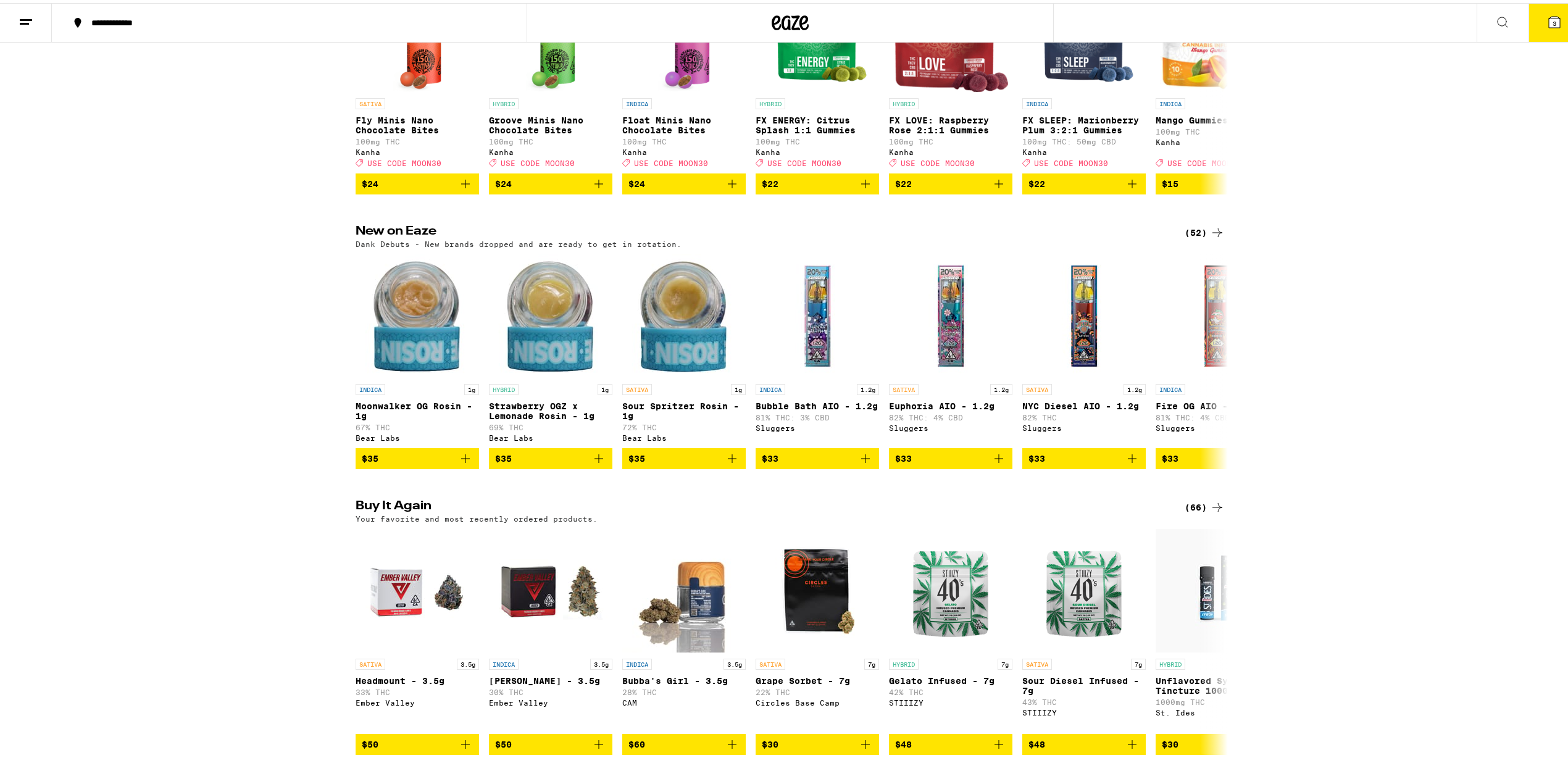
scroll to position [1235, 0]
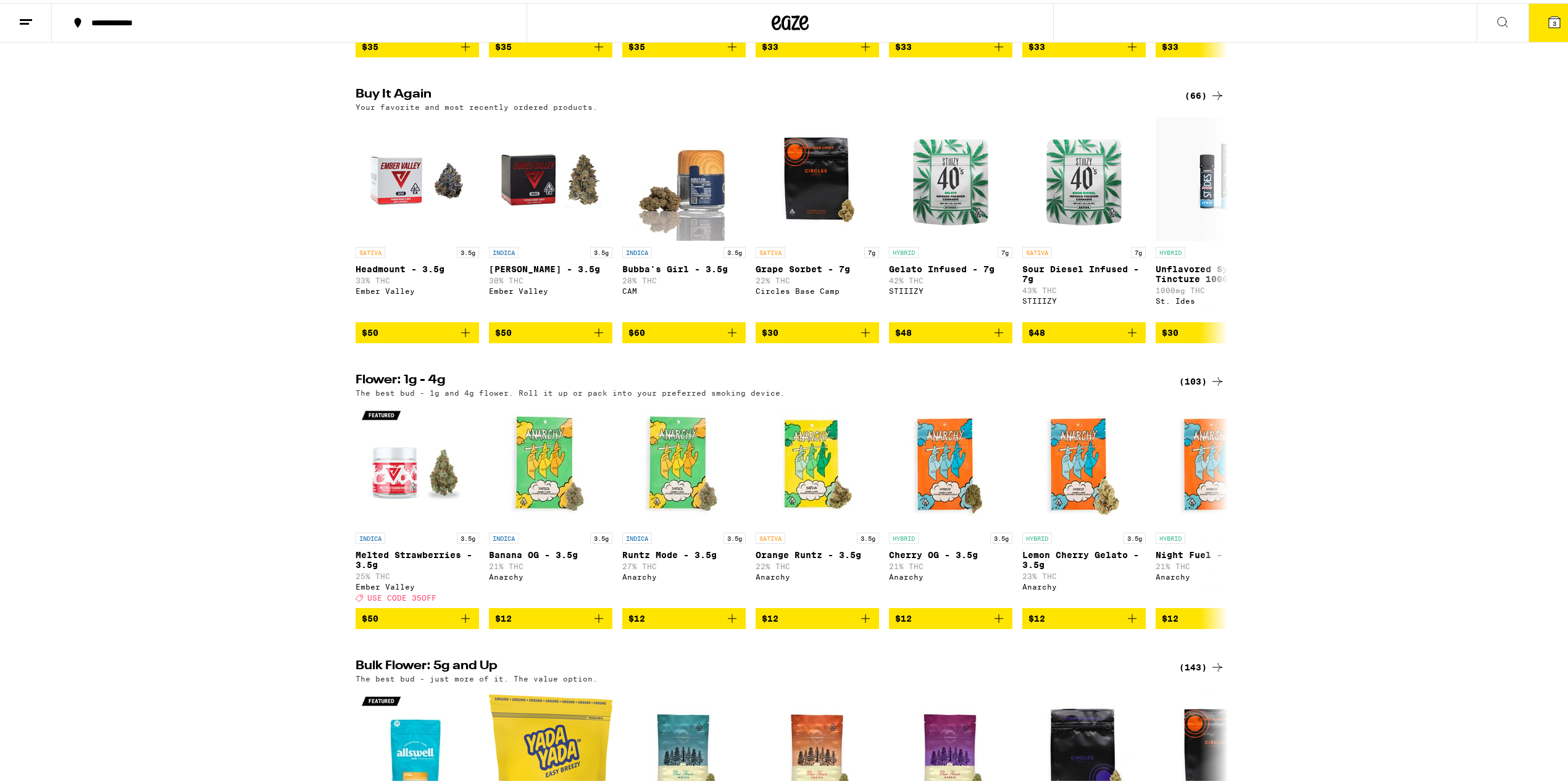
click at [1189, 386] on div "(103)" at bounding box center [1202, 378] width 46 height 15
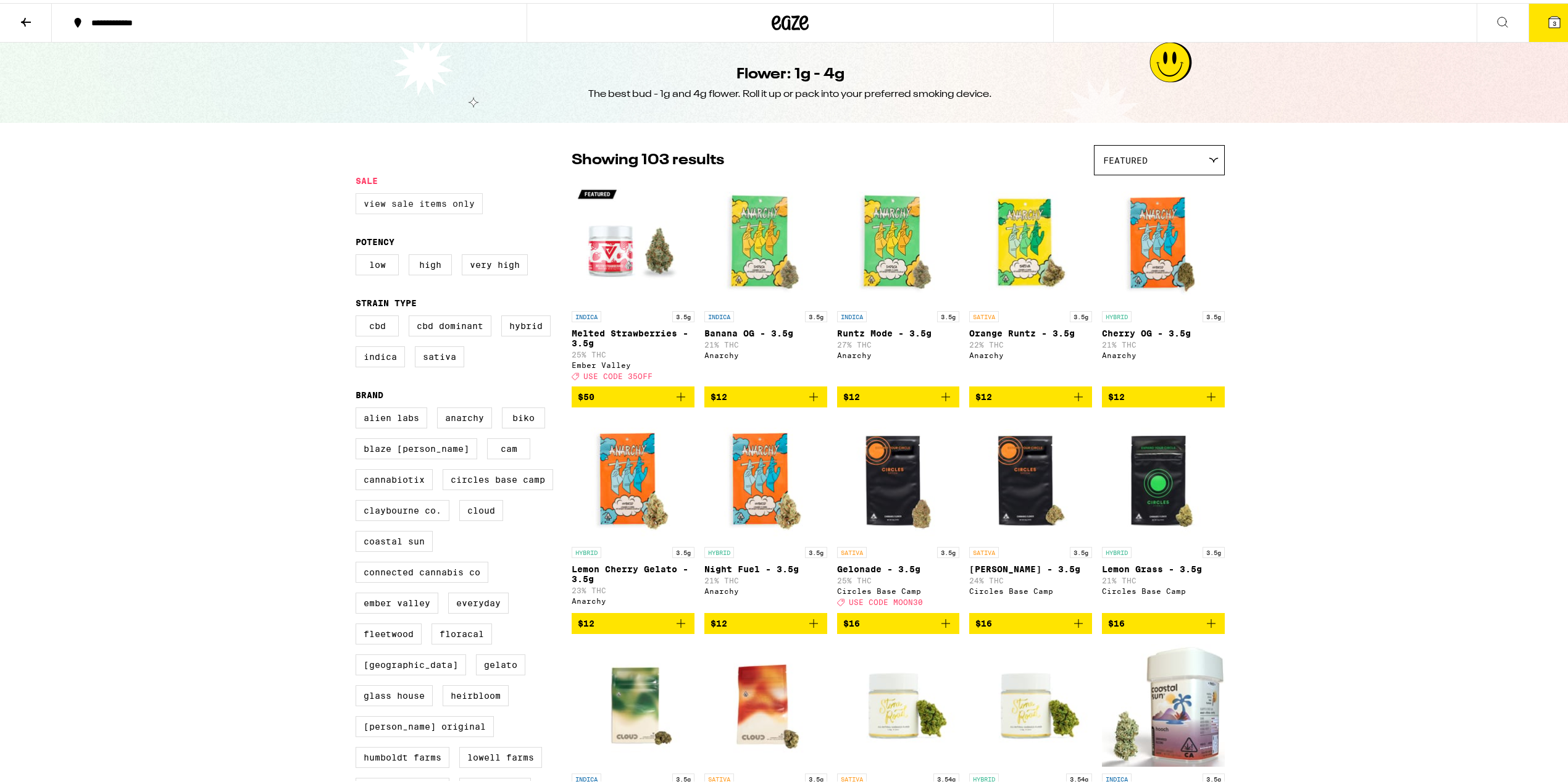
click at [378, 211] on label "View Sale Items Only" at bounding box center [419, 200] width 127 height 21
click at [359, 193] on input "View Sale Items Only" at bounding box center [358, 192] width 1 height 1
checkbox input "true"
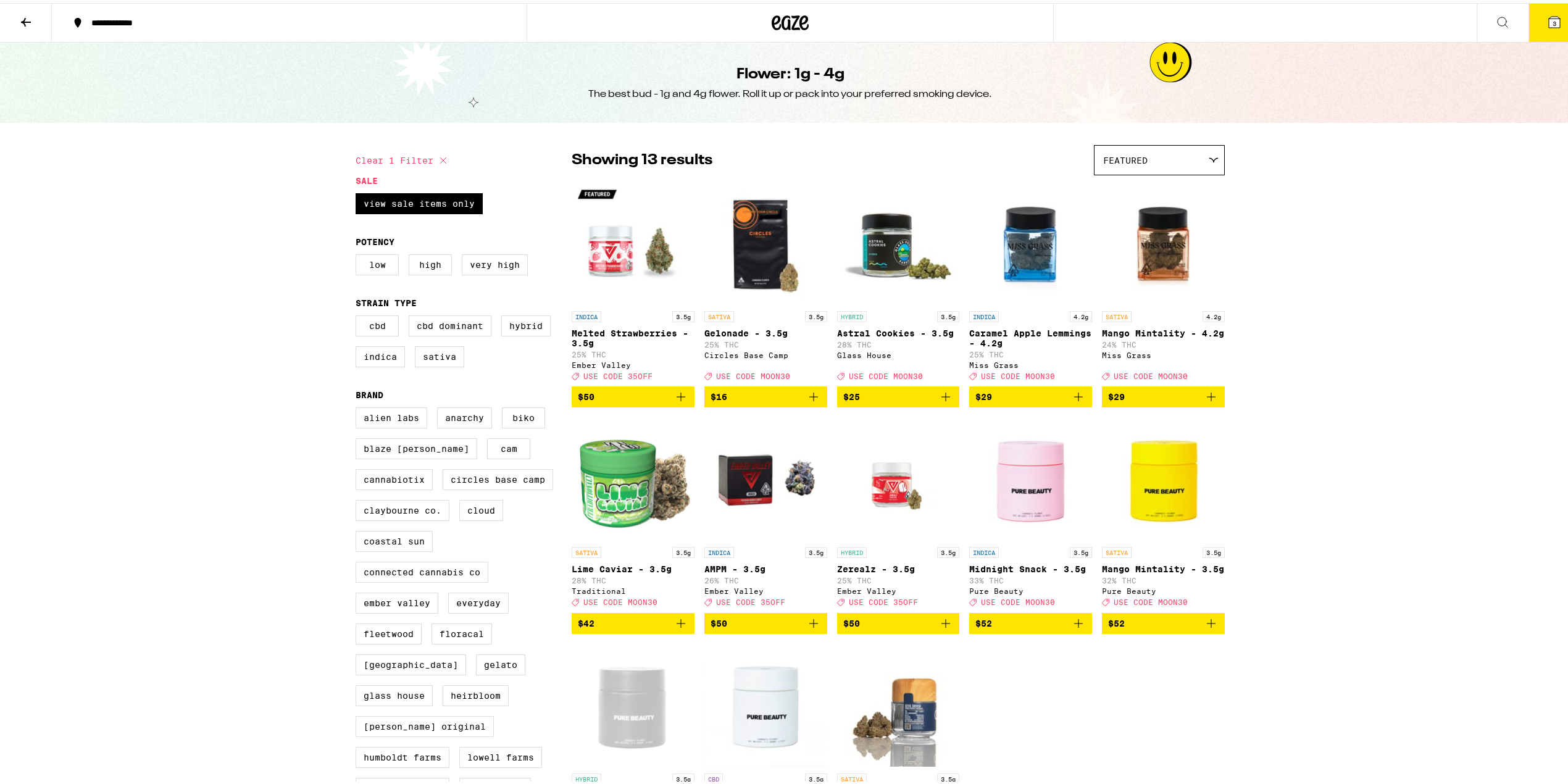
click at [680, 631] on button "$42" at bounding box center [633, 620] width 123 height 21
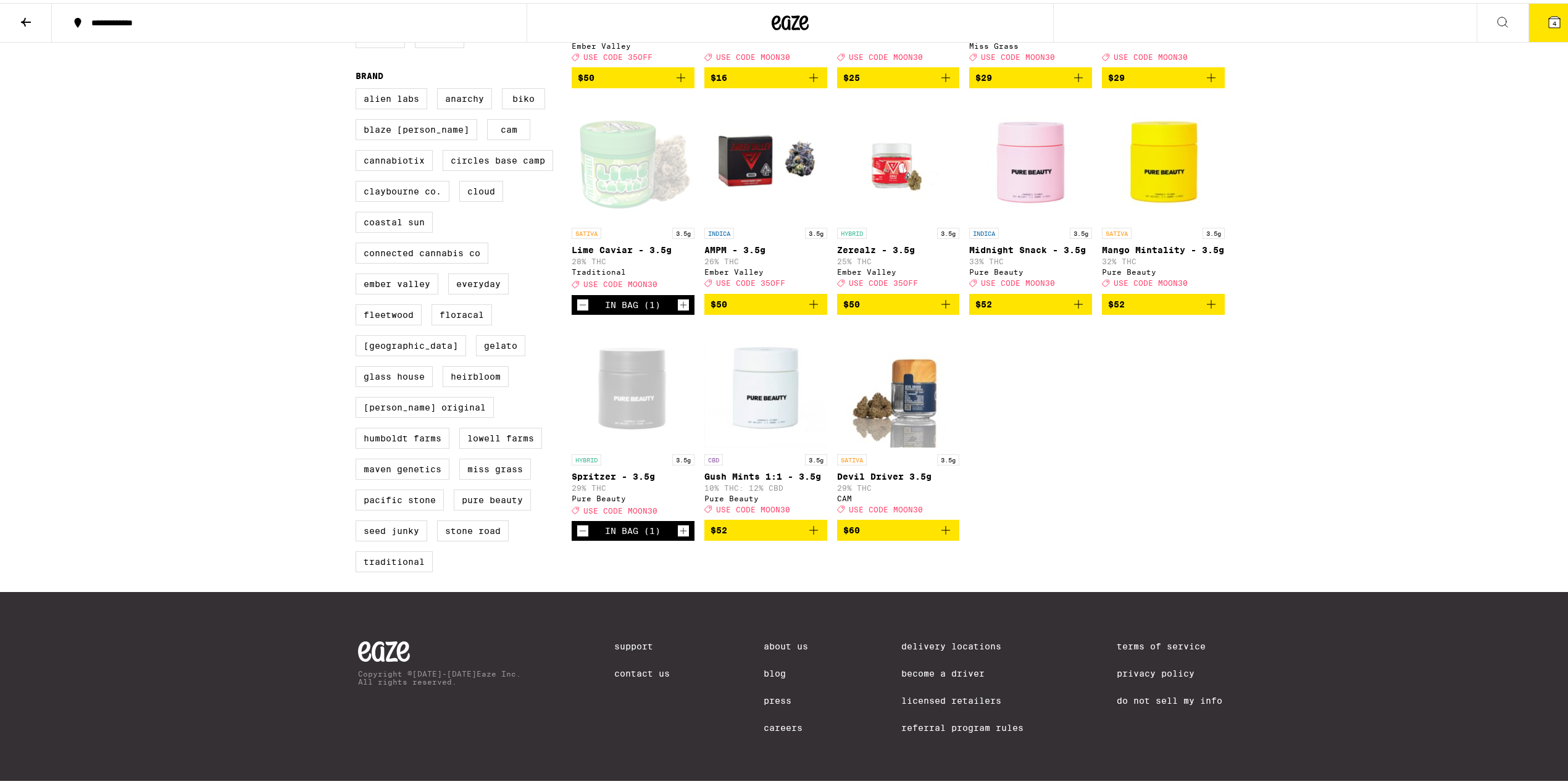
click at [943, 519] on button "$60" at bounding box center [899, 527] width 123 height 21
click at [577, 529] on icon "Decrement" at bounding box center [583, 528] width 11 height 15
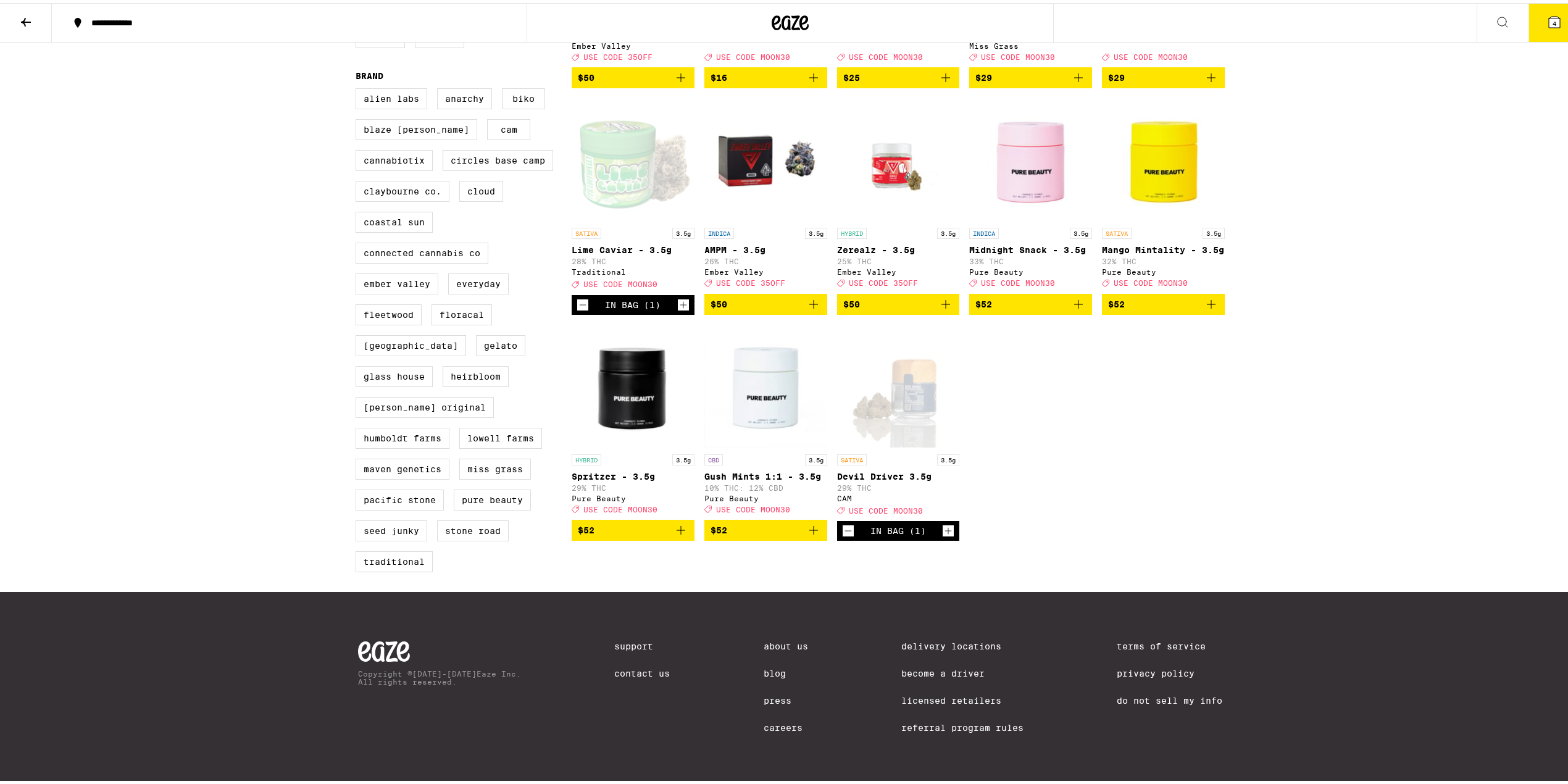
click at [1539, 25] on button "4" at bounding box center [1555, 20] width 52 height 38
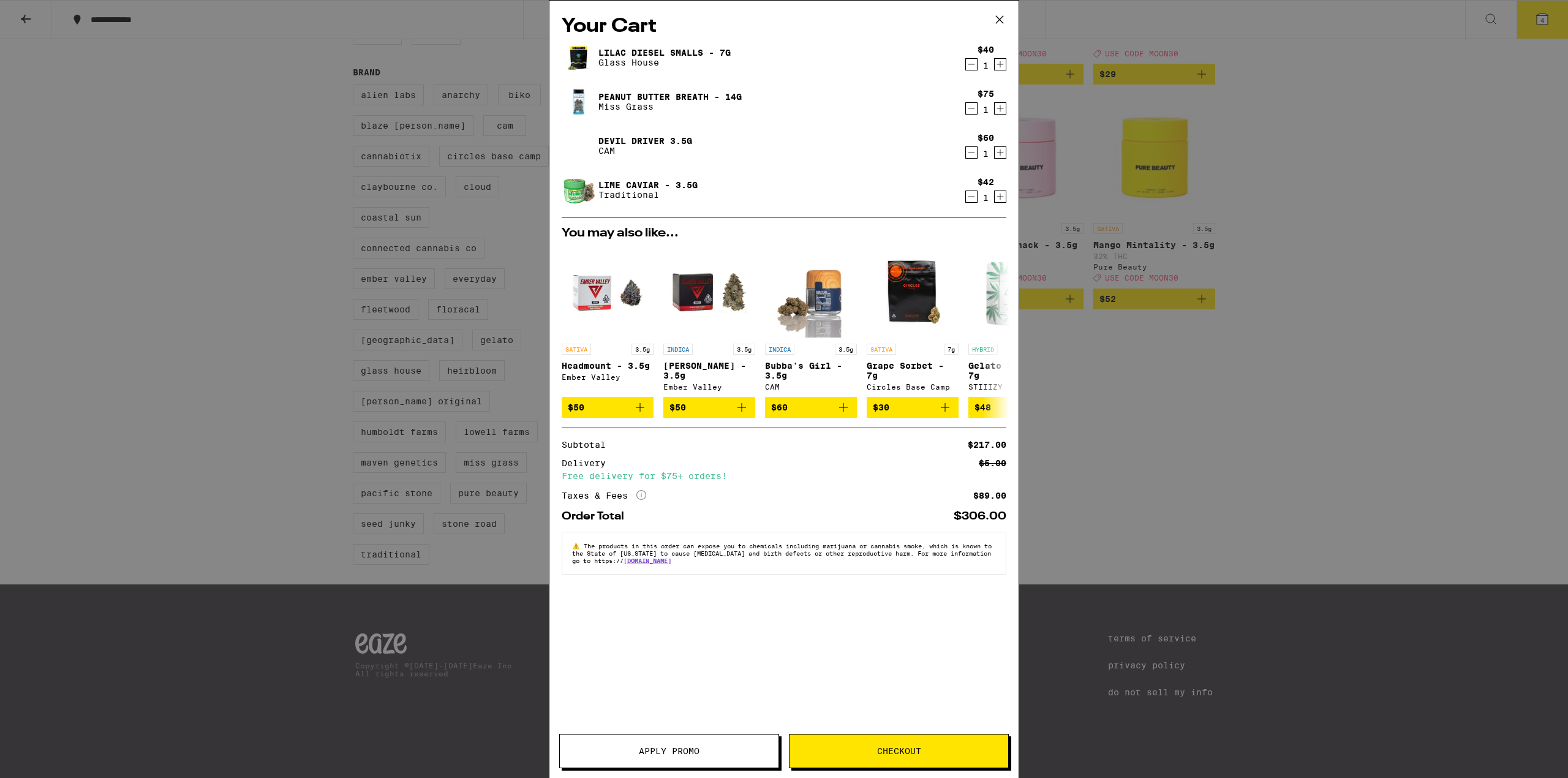
click at [623, 741] on button "Apply Promo" at bounding box center [669, 751] width 220 height 35
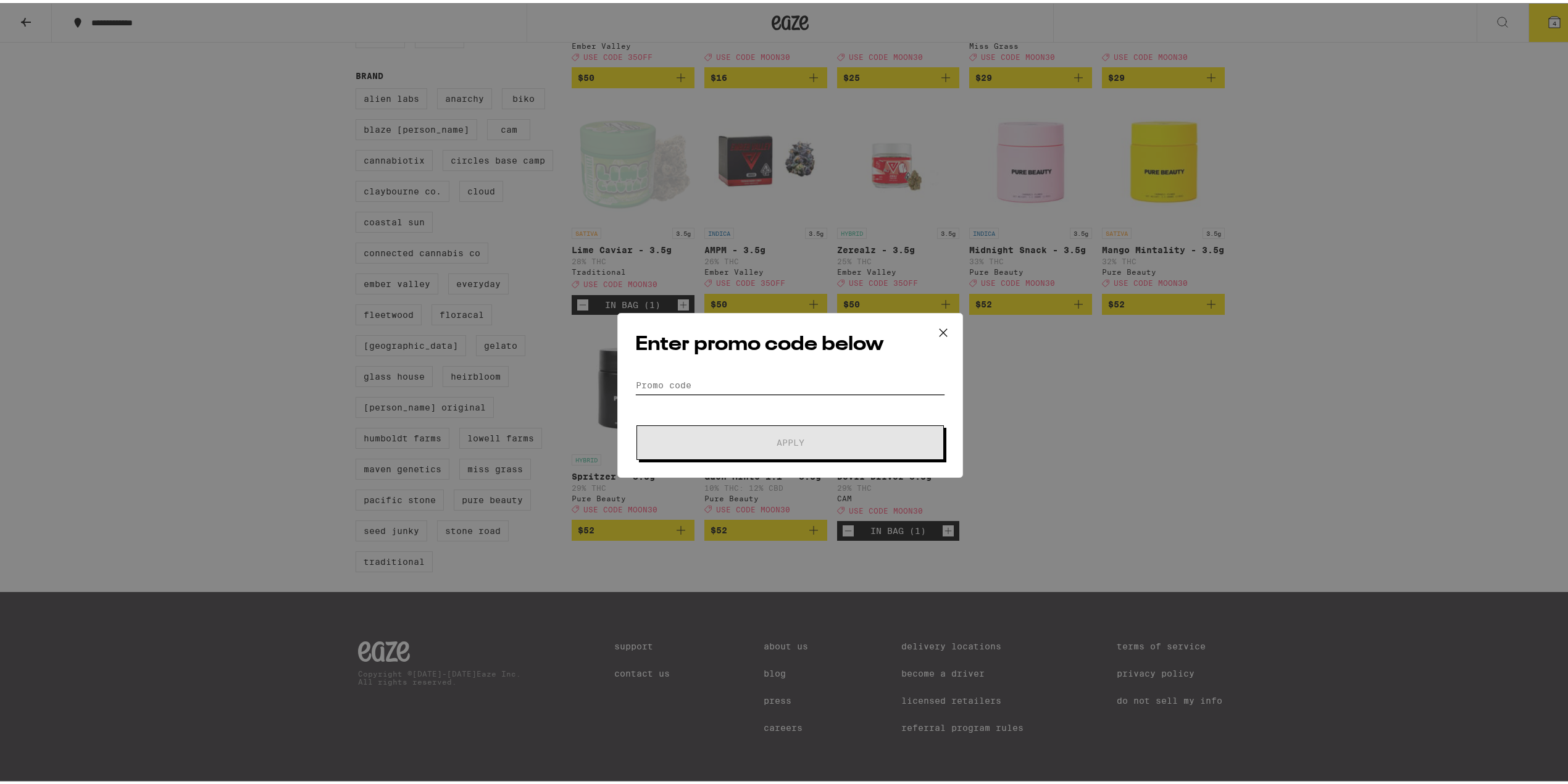
click at [683, 373] on input "Promo Code" at bounding box center [790, 382] width 310 height 18
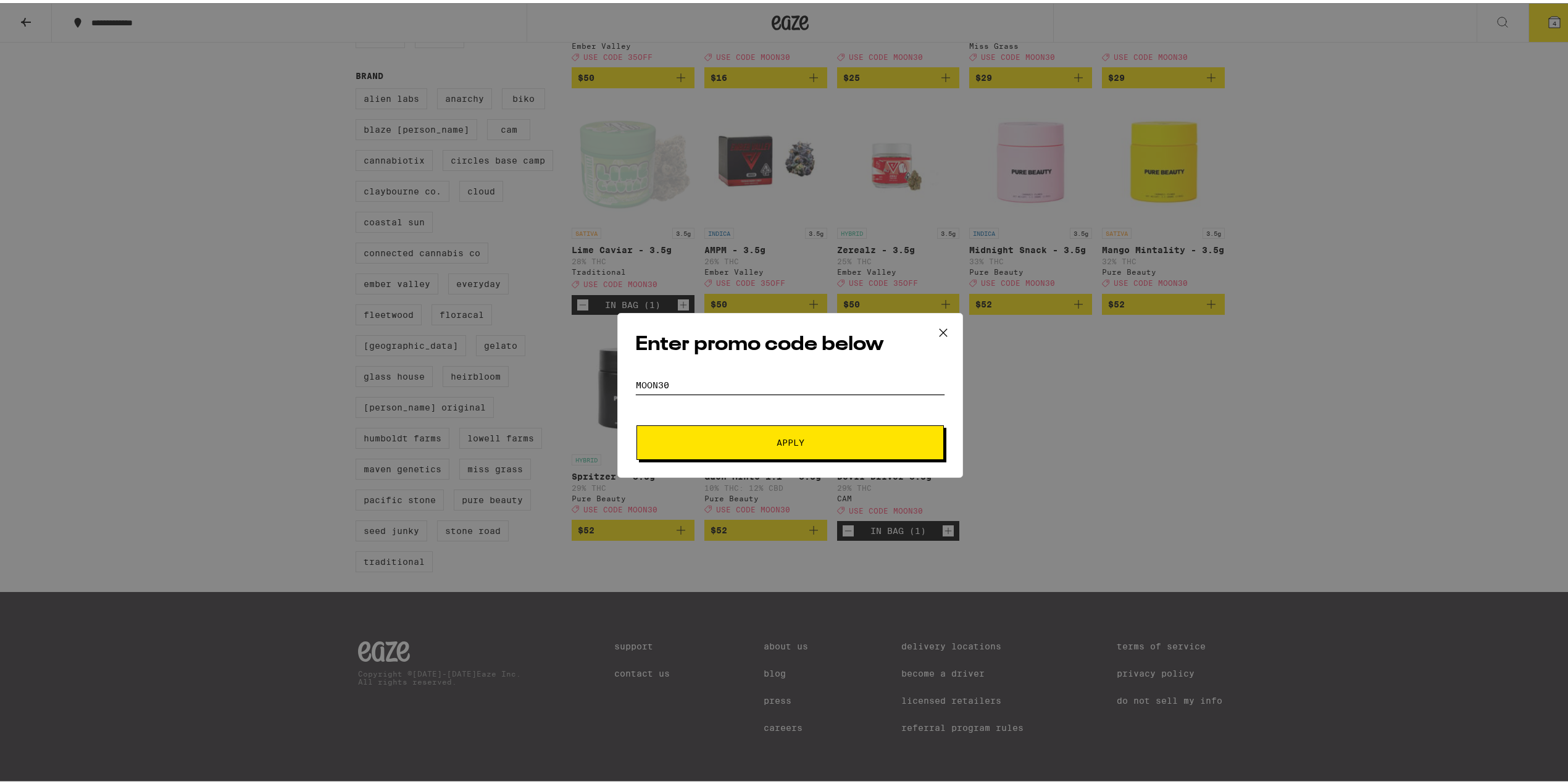
type input "moon30"
click at [776, 440] on span "Apply" at bounding box center [790, 439] width 28 height 9
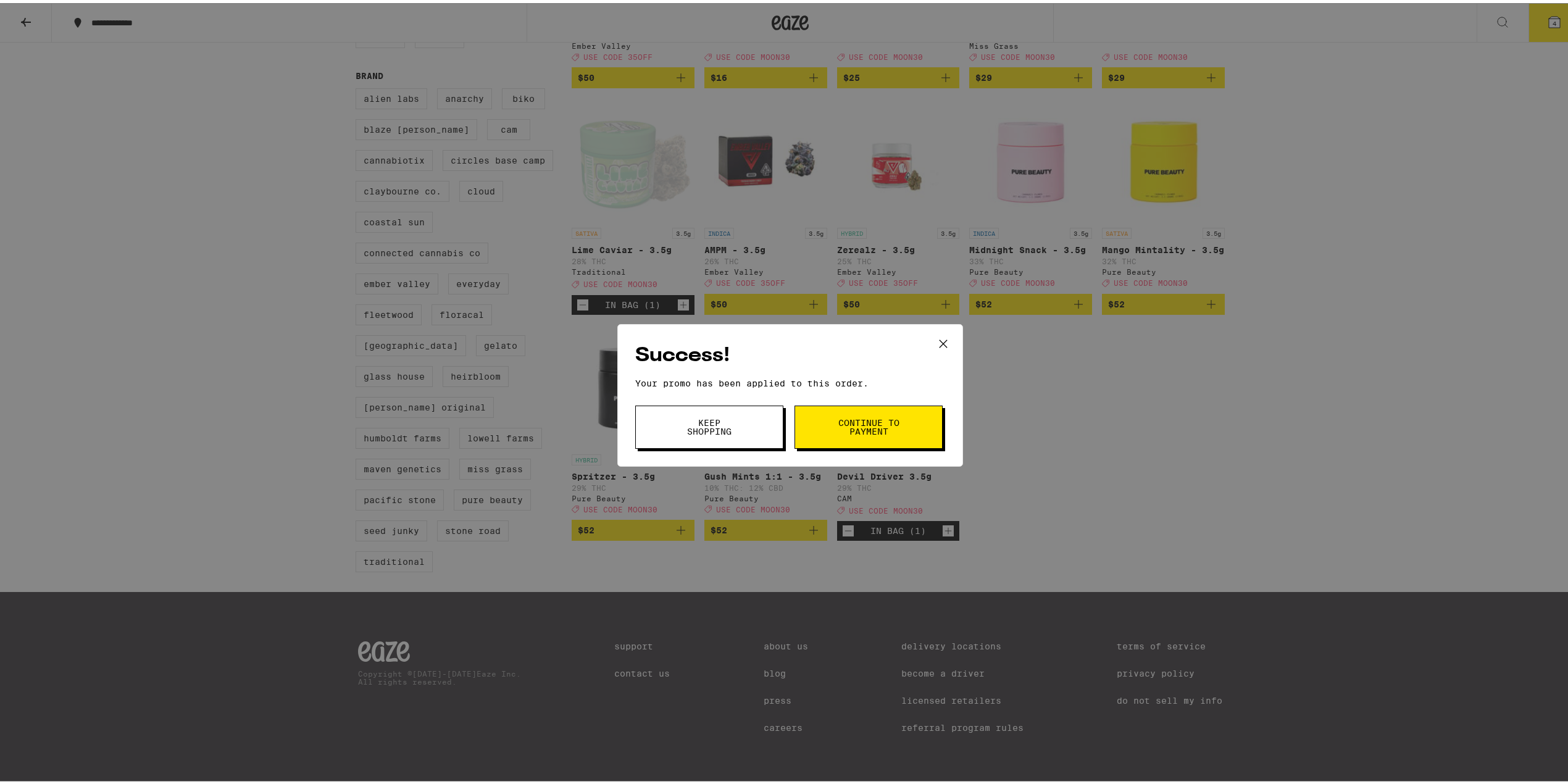
click at [860, 422] on span "Continue to payment" at bounding box center [869, 423] width 63 height 17
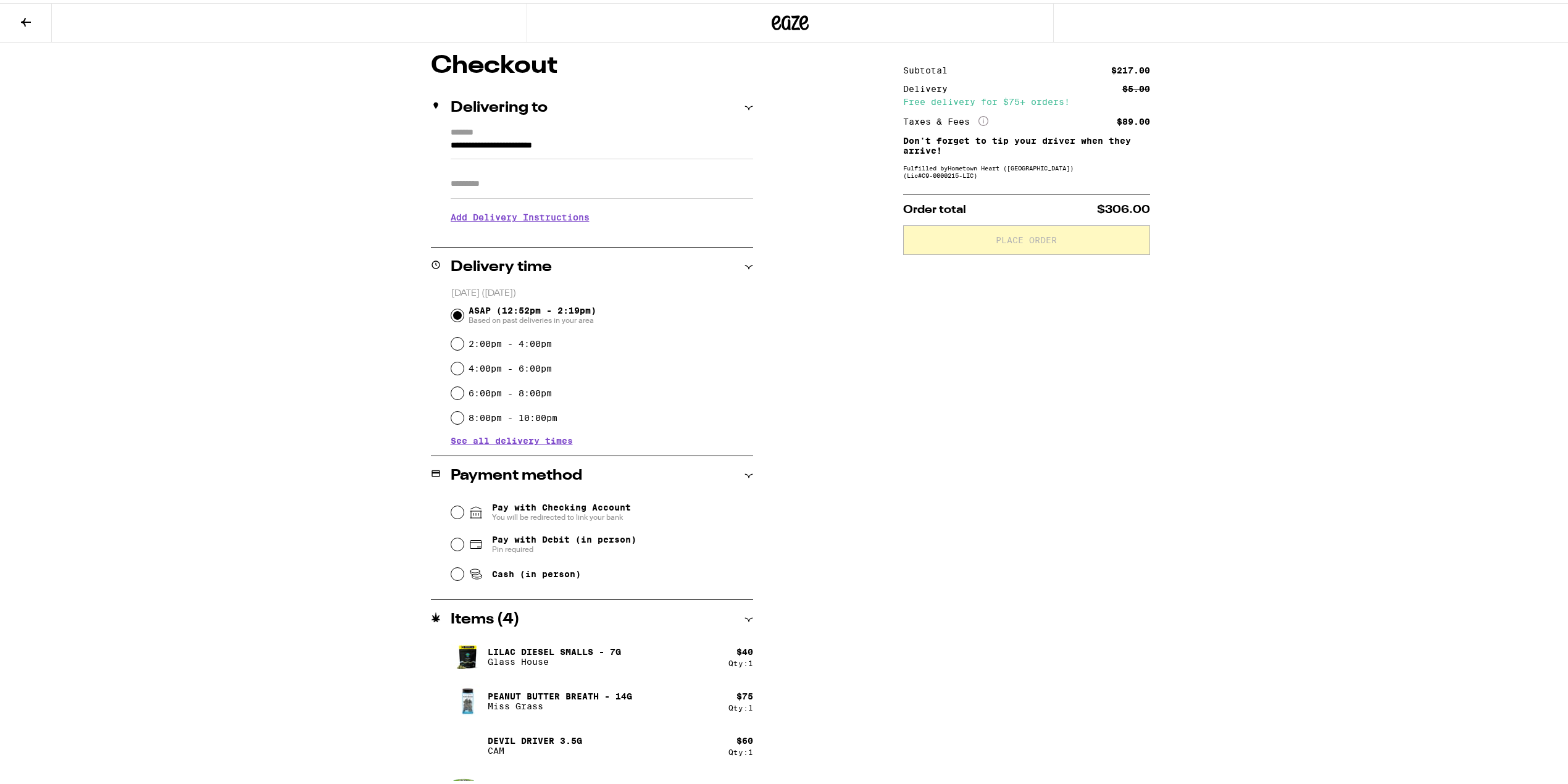
scroll to position [130, 0]
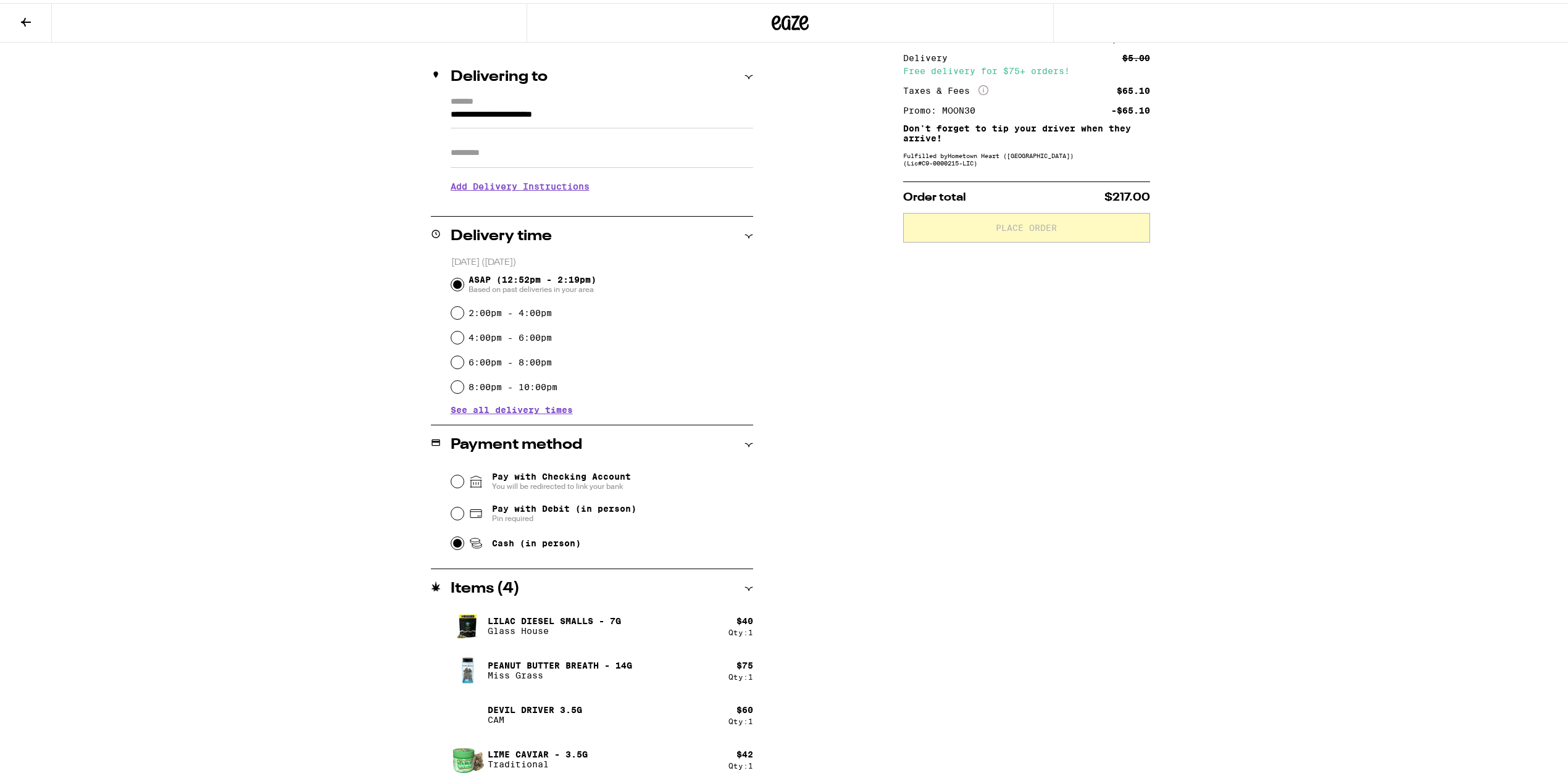
click at [451, 542] on input "Cash (in person)" at bounding box center [458, 540] width 12 height 12
radio input "true"
click at [38, 3] on button at bounding box center [26, 20] width 52 height 39
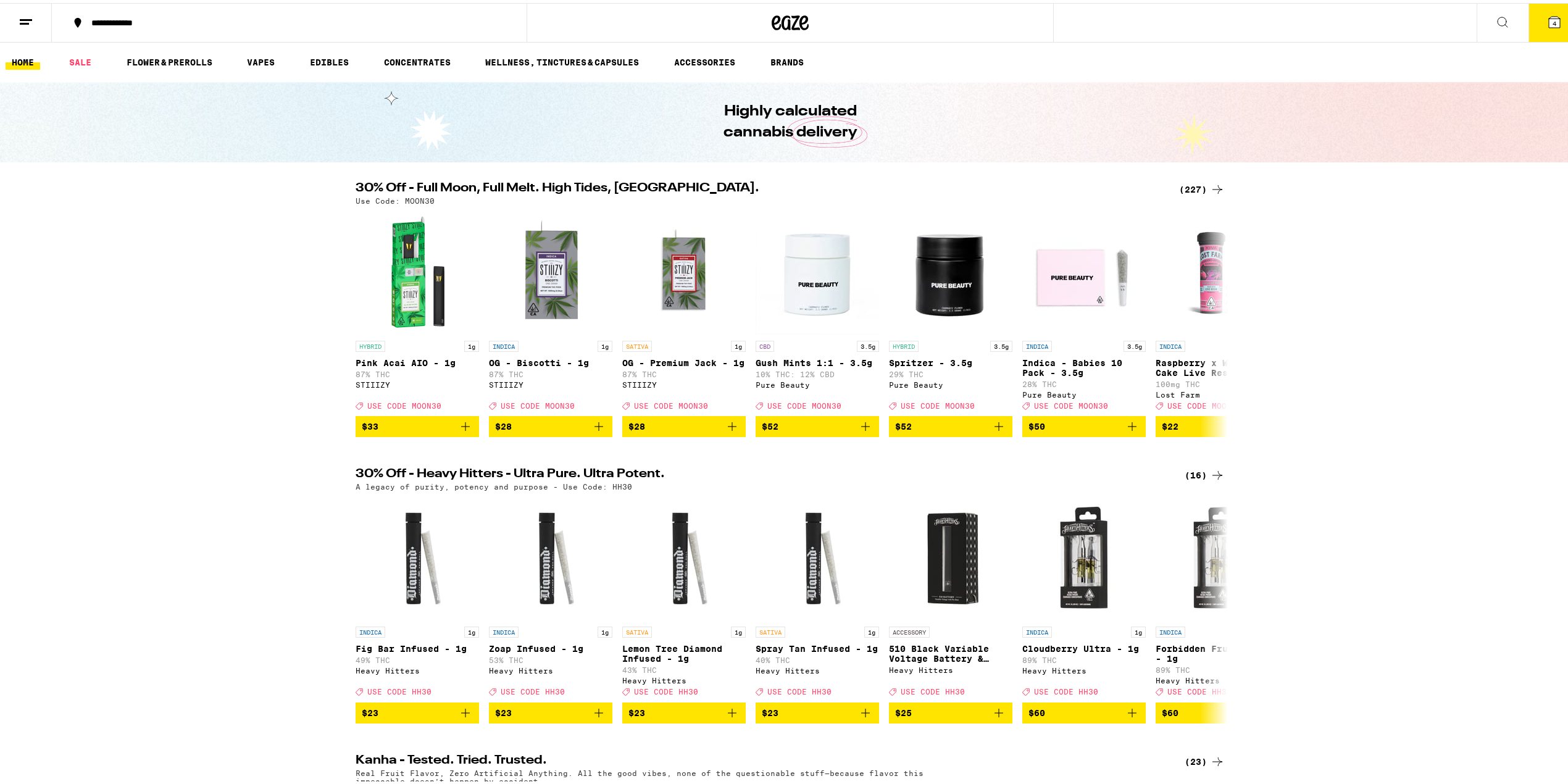
click at [1187, 179] on div "(227)" at bounding box center [1202, 186] width 46 height 15
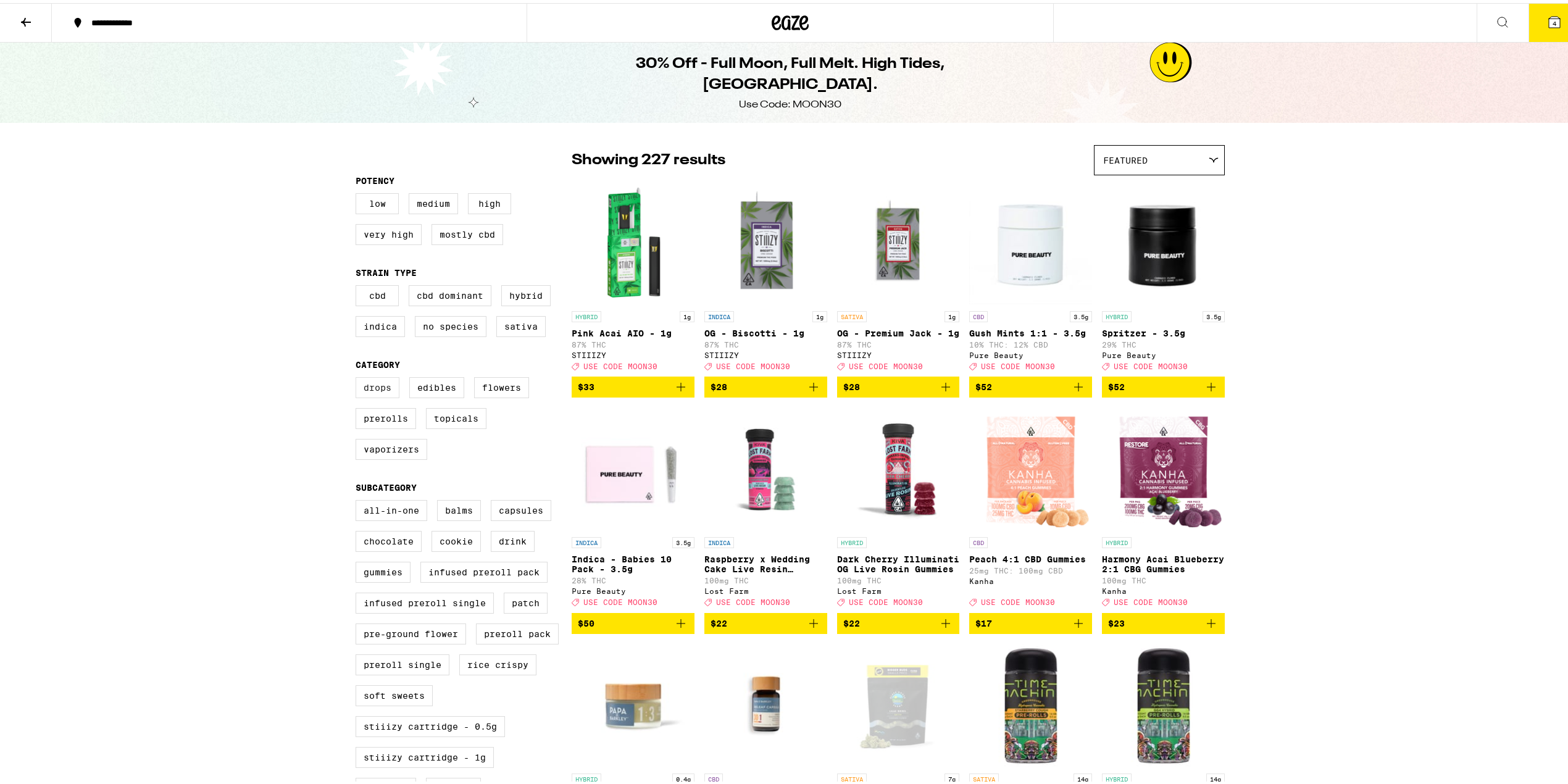
click at [378, 393] on label "Drops" at bounding box center [378, 384] width 44 height 21
click at [359, 376] on input "Drops" at bounding box center [358, 376] width 1 height 1
checkbox input "true"
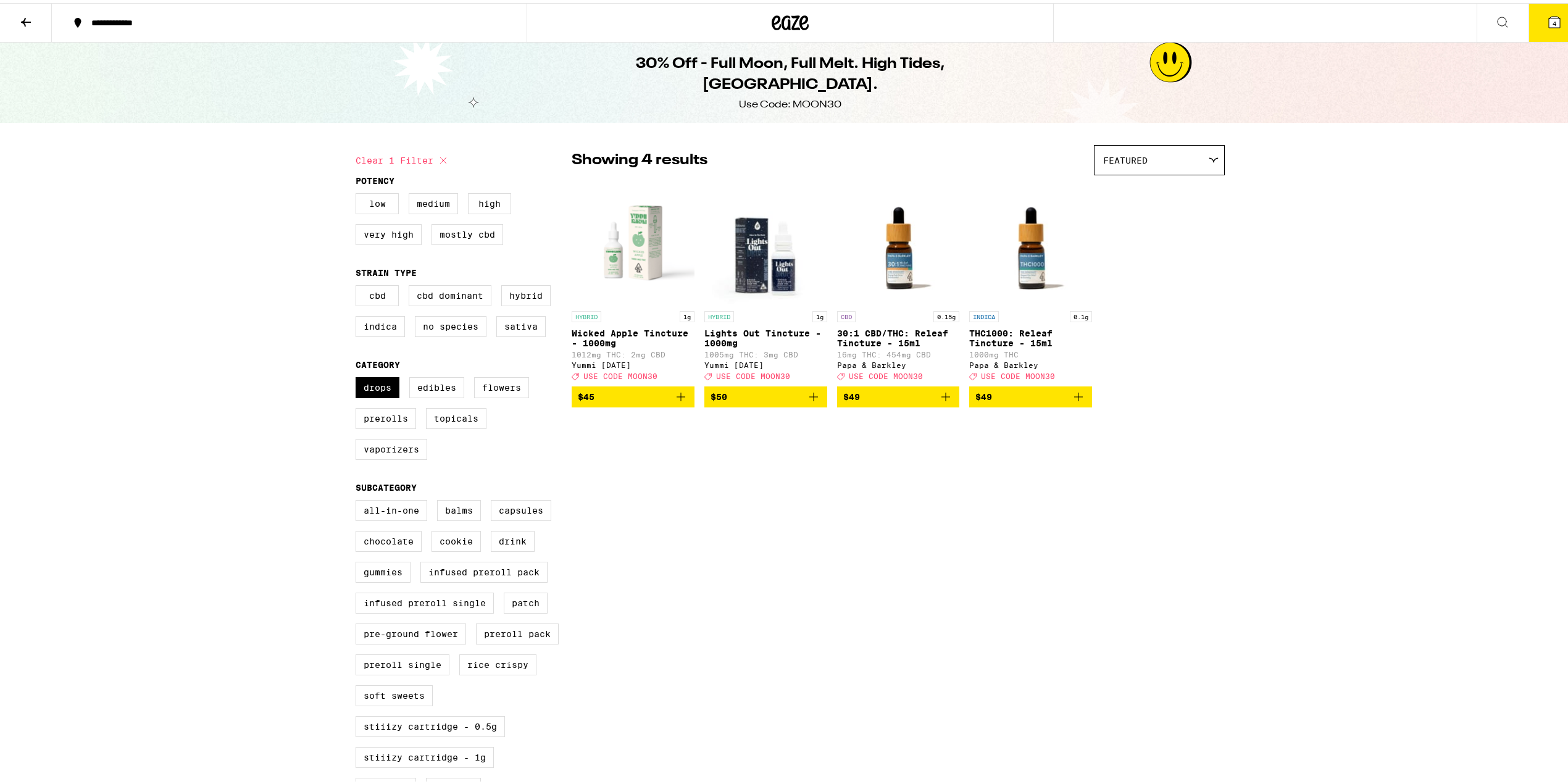
click at [992, 331] on p "THC1000: Releaf Tincture - 15ml" at bounding box center [1031, 335] width 123 height 20
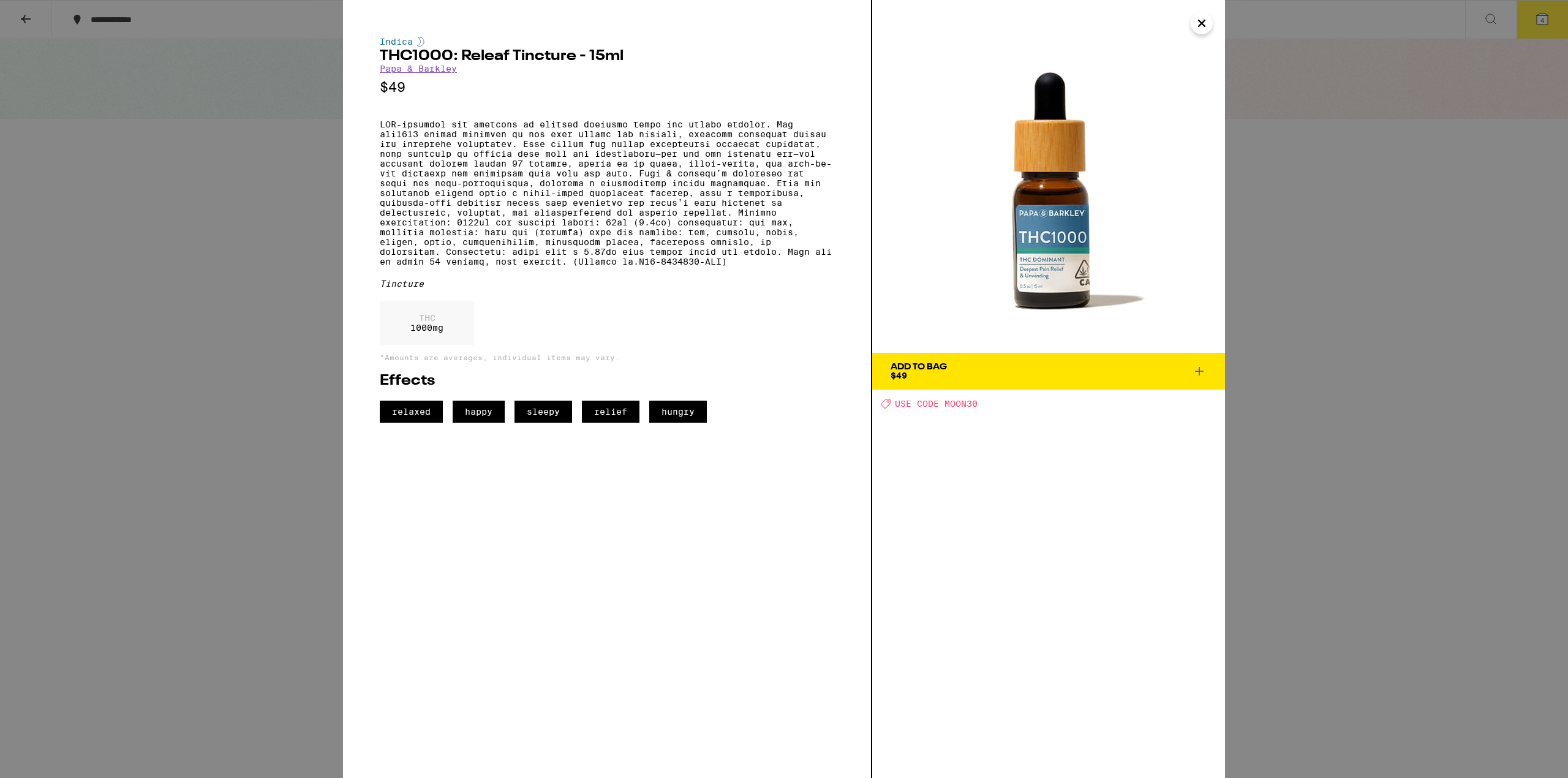
click at [961, 373] on span "Add To Bag $49" at bounding box center [1049, 371] width 316 height 17
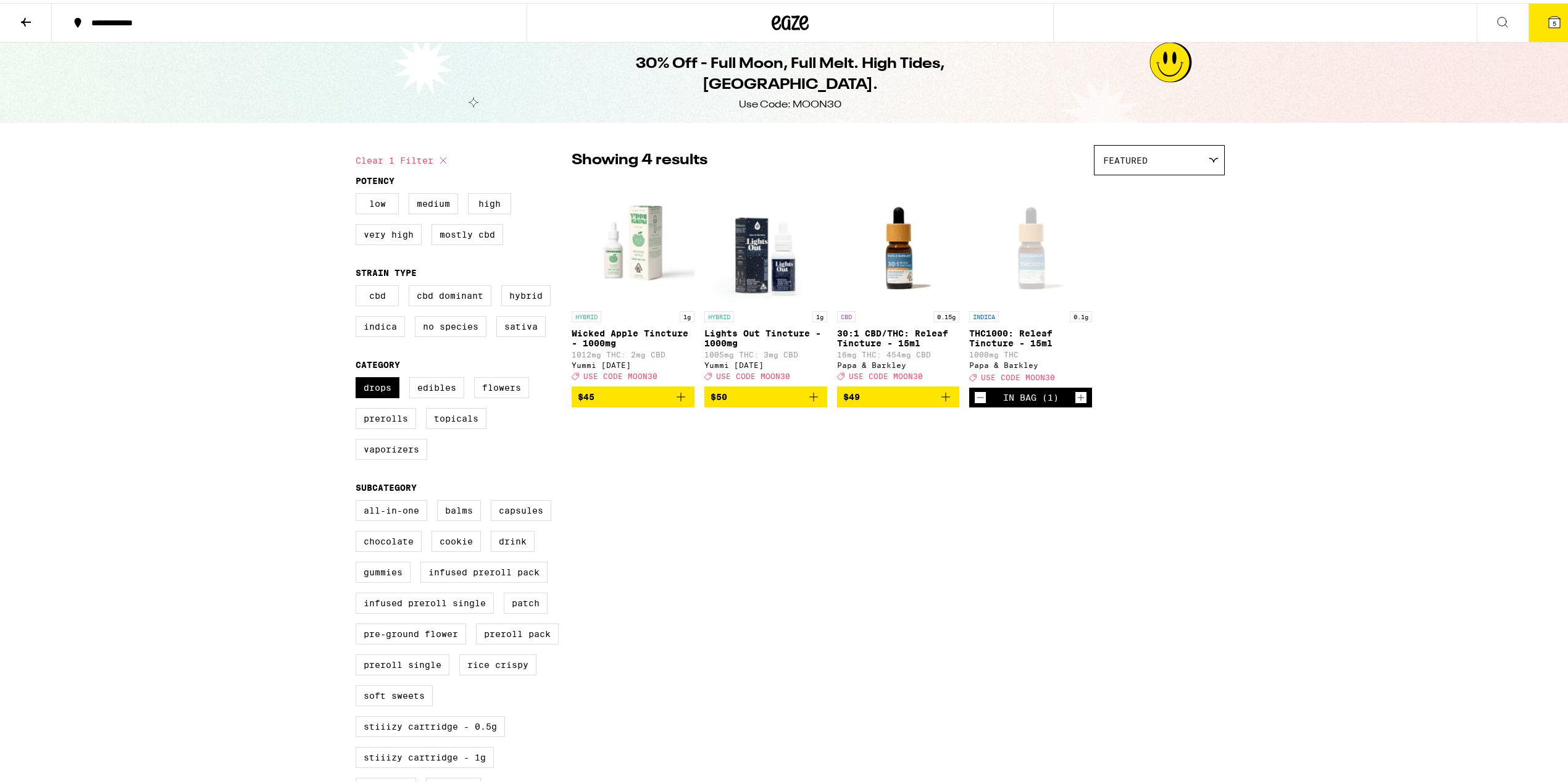
click at [1547, 26] on button "5" at bounding box center [1555, 20] width 52 height 38
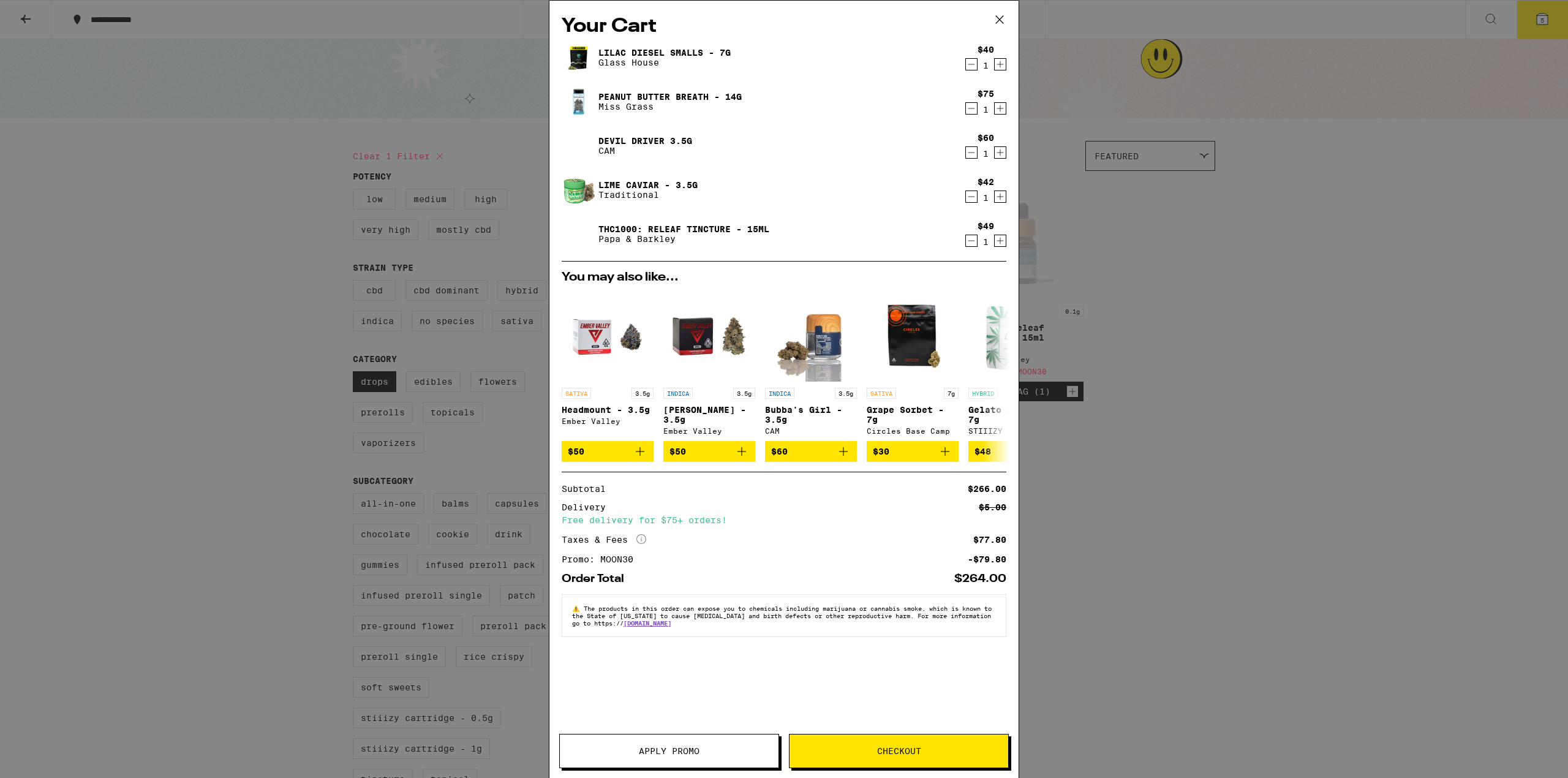
click at [872, 734] on button "Checkout" at bounding box center [899, 751] width 220 height 35
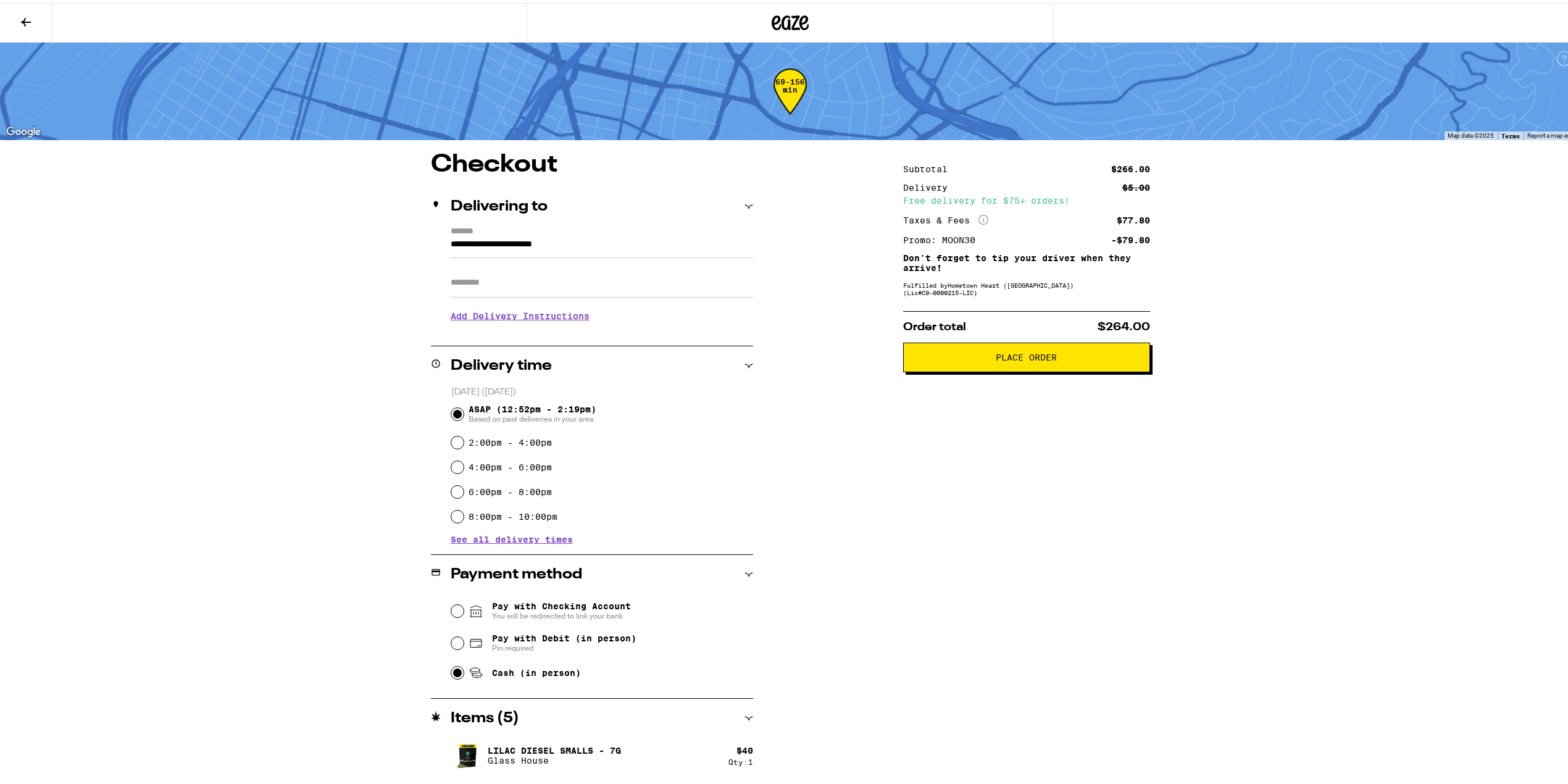
click at [1026, 346] on button "Place Order" at bounding box center [1027, 354] width 247 height 29
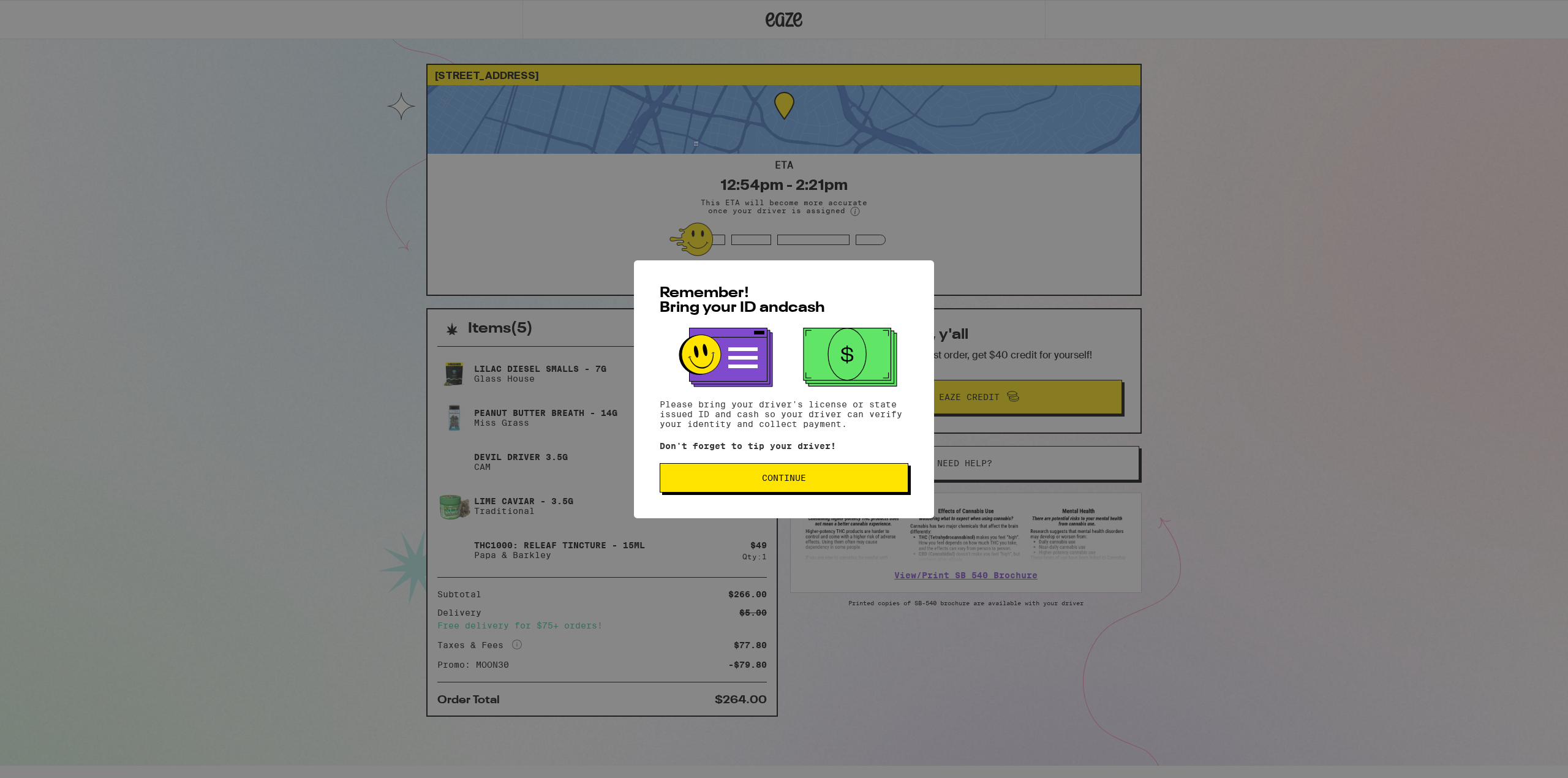
click at [757, 472] on button "Continue" at bounding box center [784, 477] width 249 height 29
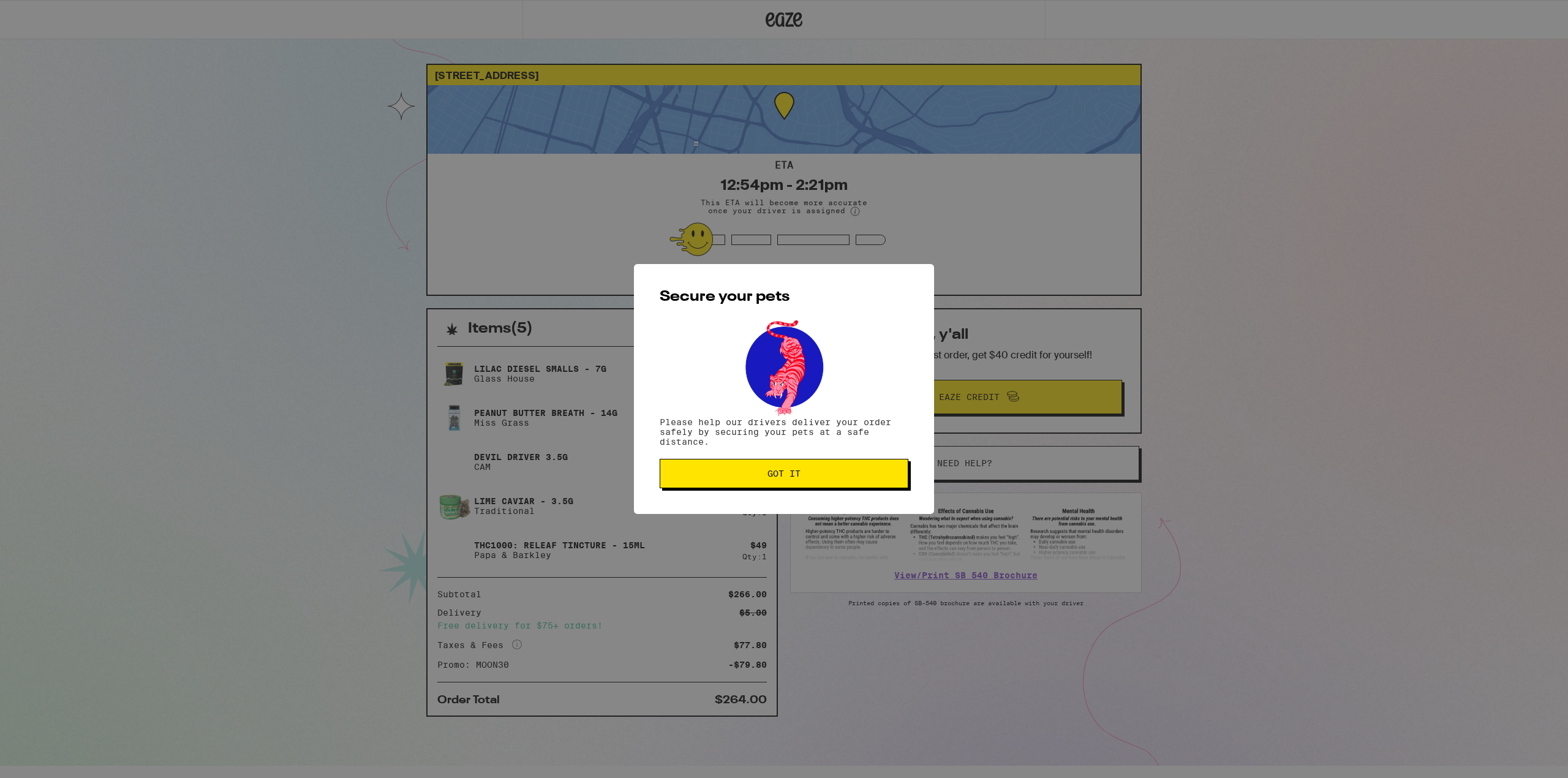
click at [798, 478] on span "Got it" at bounding box center [784, 474] width 33 height 9
